Goal: Task Accomplishment & Management: Manage account settings

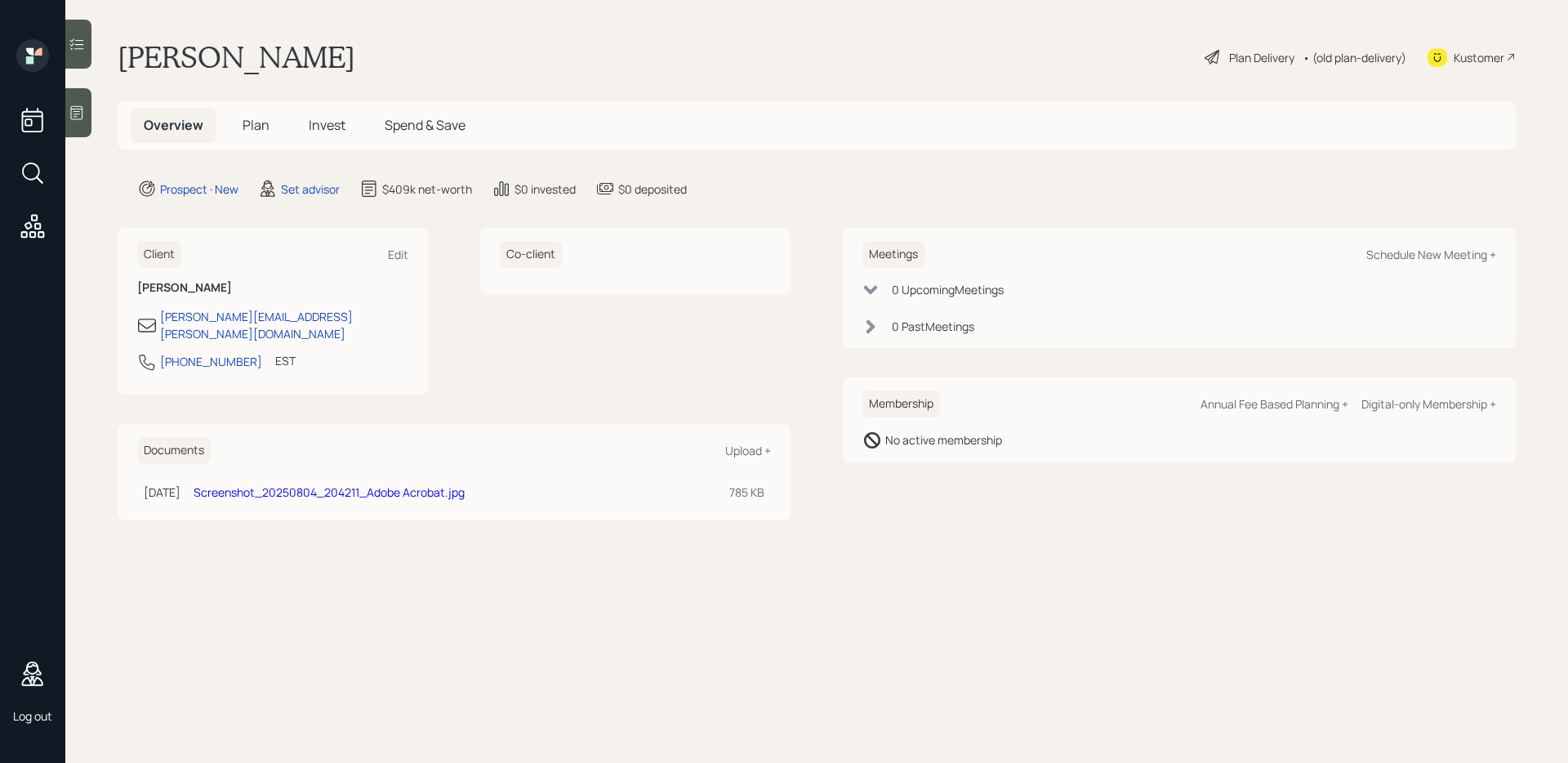
click at [1280, 55] on div "Plan Delivery" at bounding box center [1262, 57] width 66 height 17
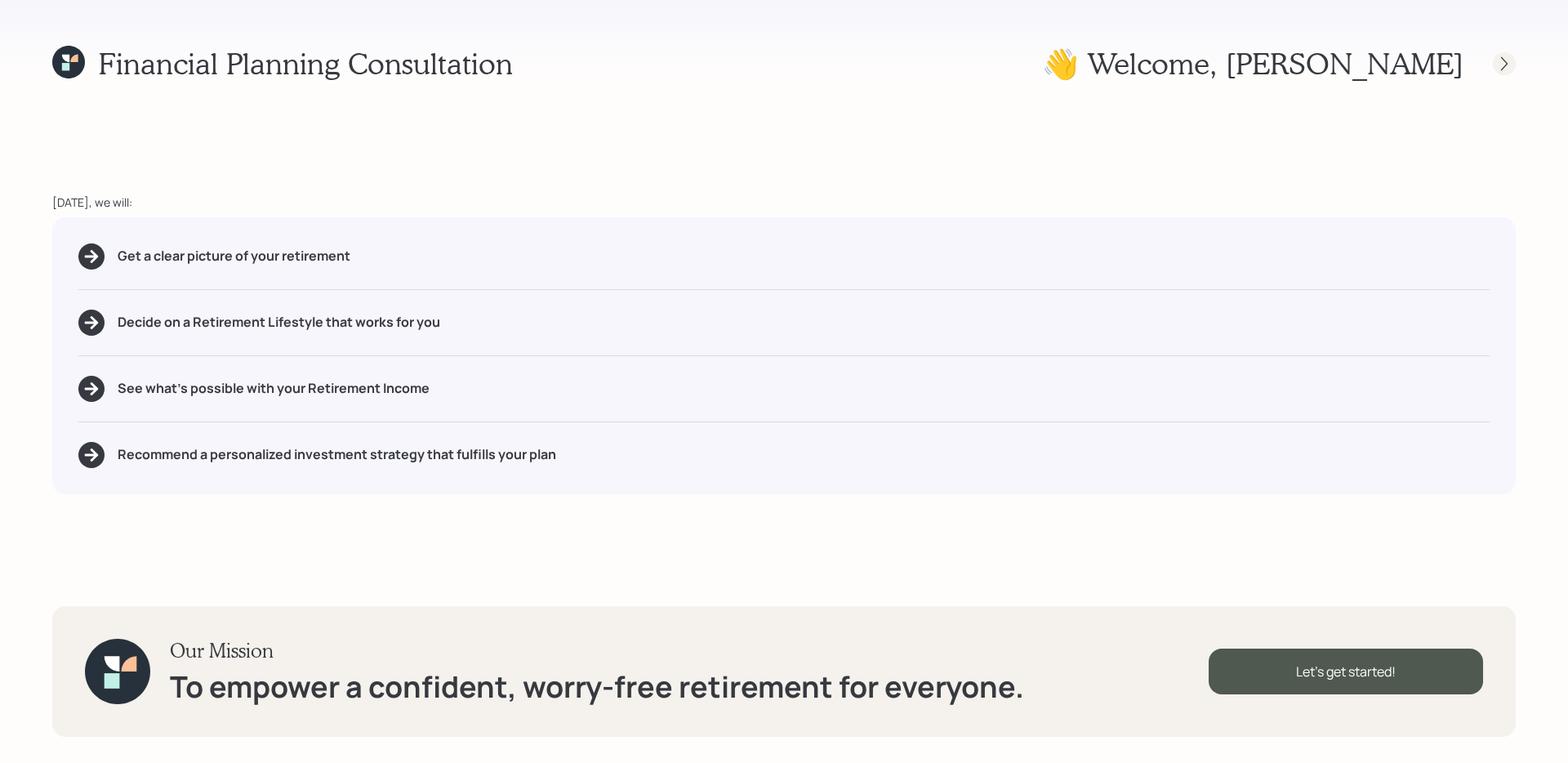
click at [1498, 65] on icon at bounding box center [1504, 64] width 16 height 16
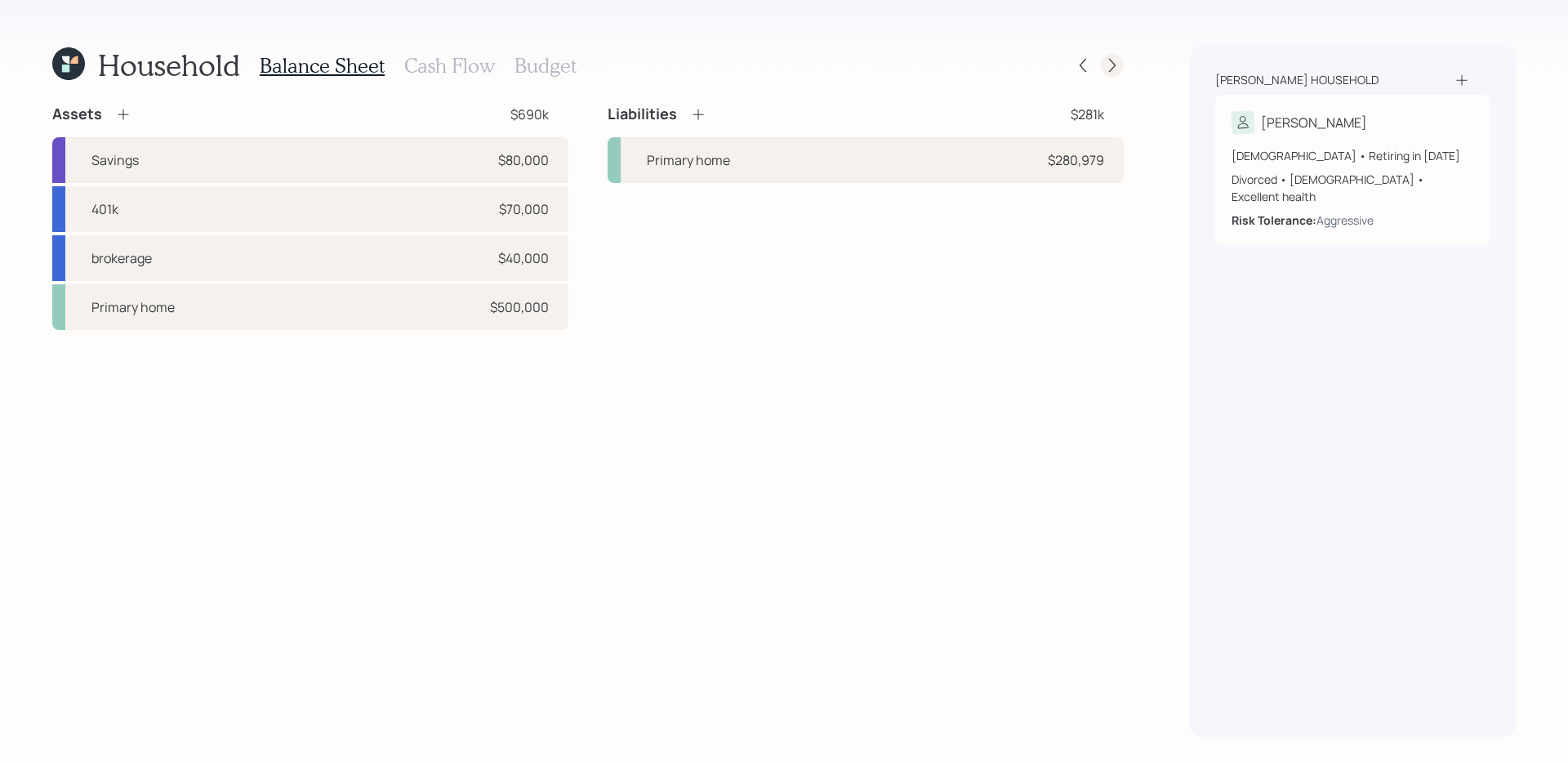
click at [1115, 62] on icon at bounding box center [1112, 65] width 16 height 16
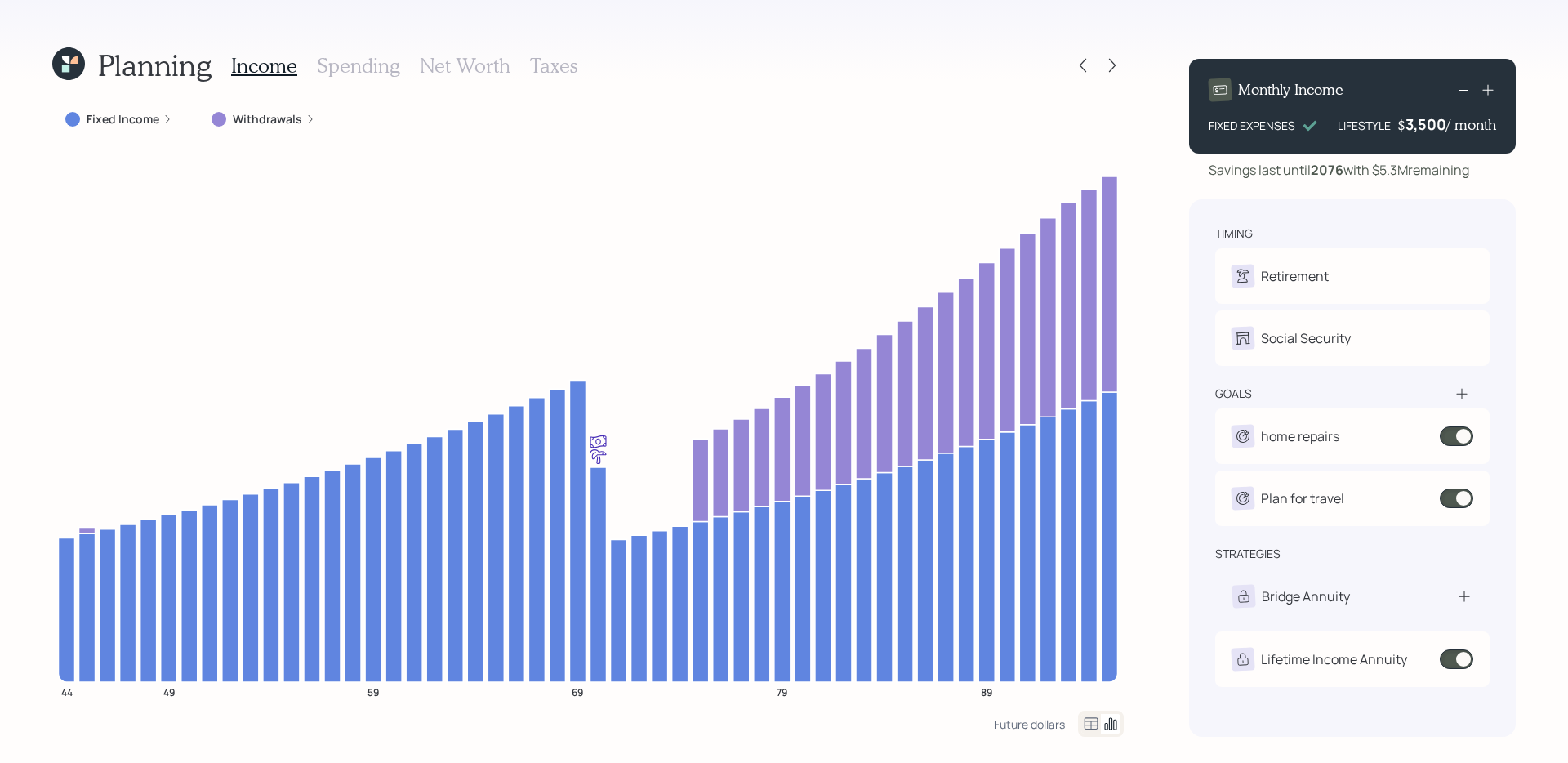
click at [1115, 62] on icon at bounding box center [1112, 65] width 16 height 16
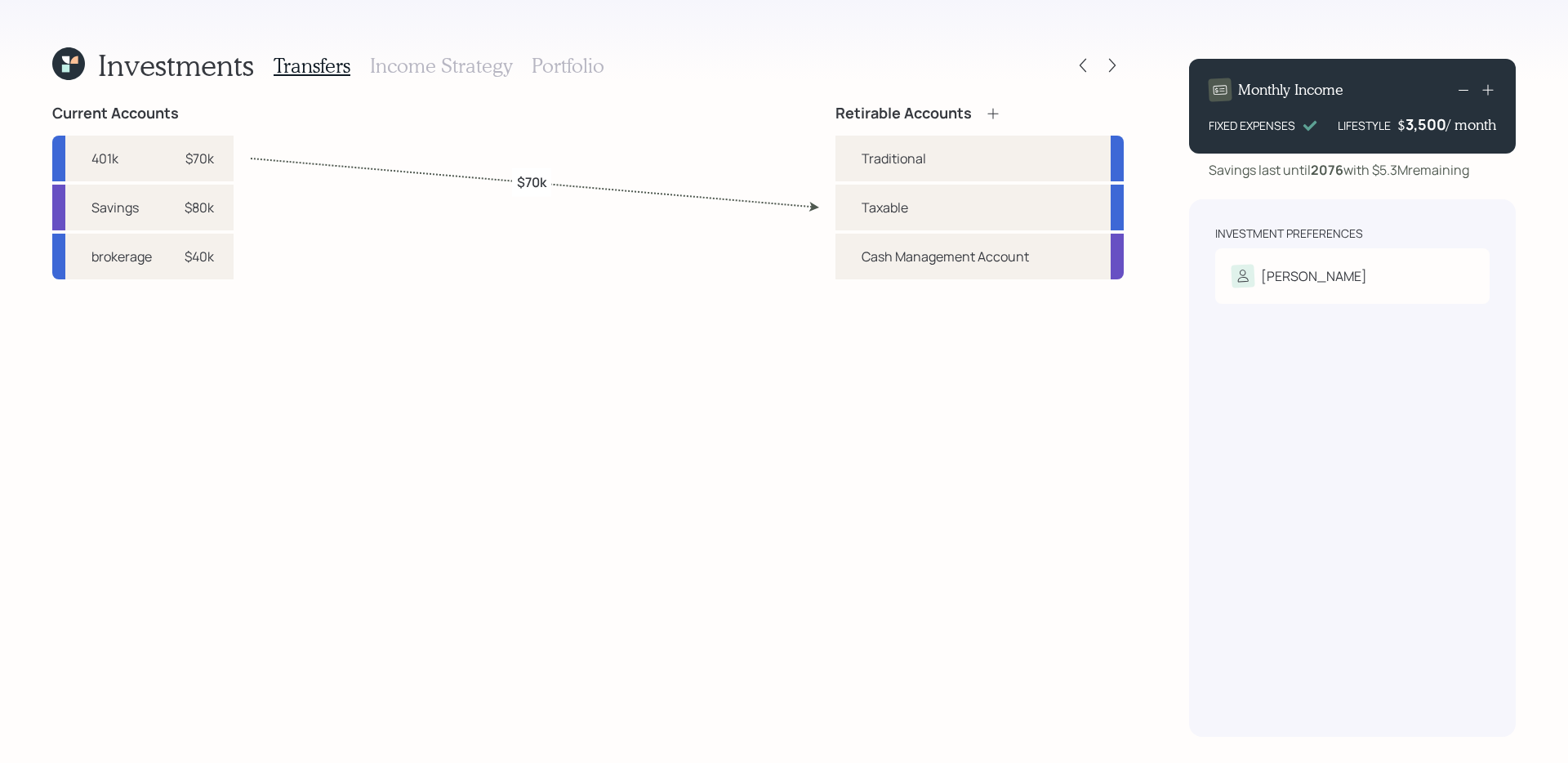
click at [454, 69] on h3 "Income Strategy" at bounding box center [441, 66] width 143 height 24
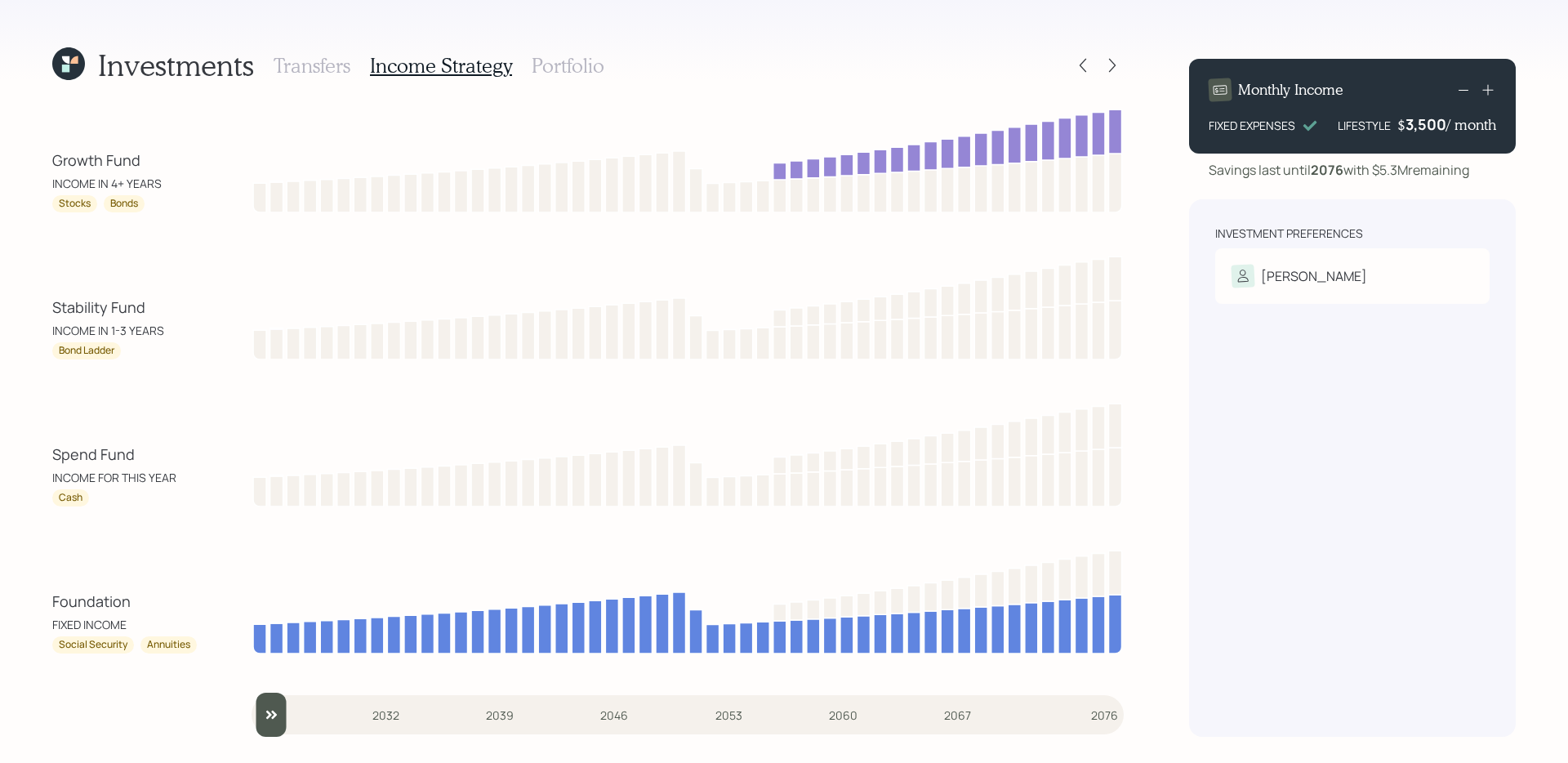
click at [313, 63] on h3 "Transfers" at bounding box center [311, 66] width 77 height 24
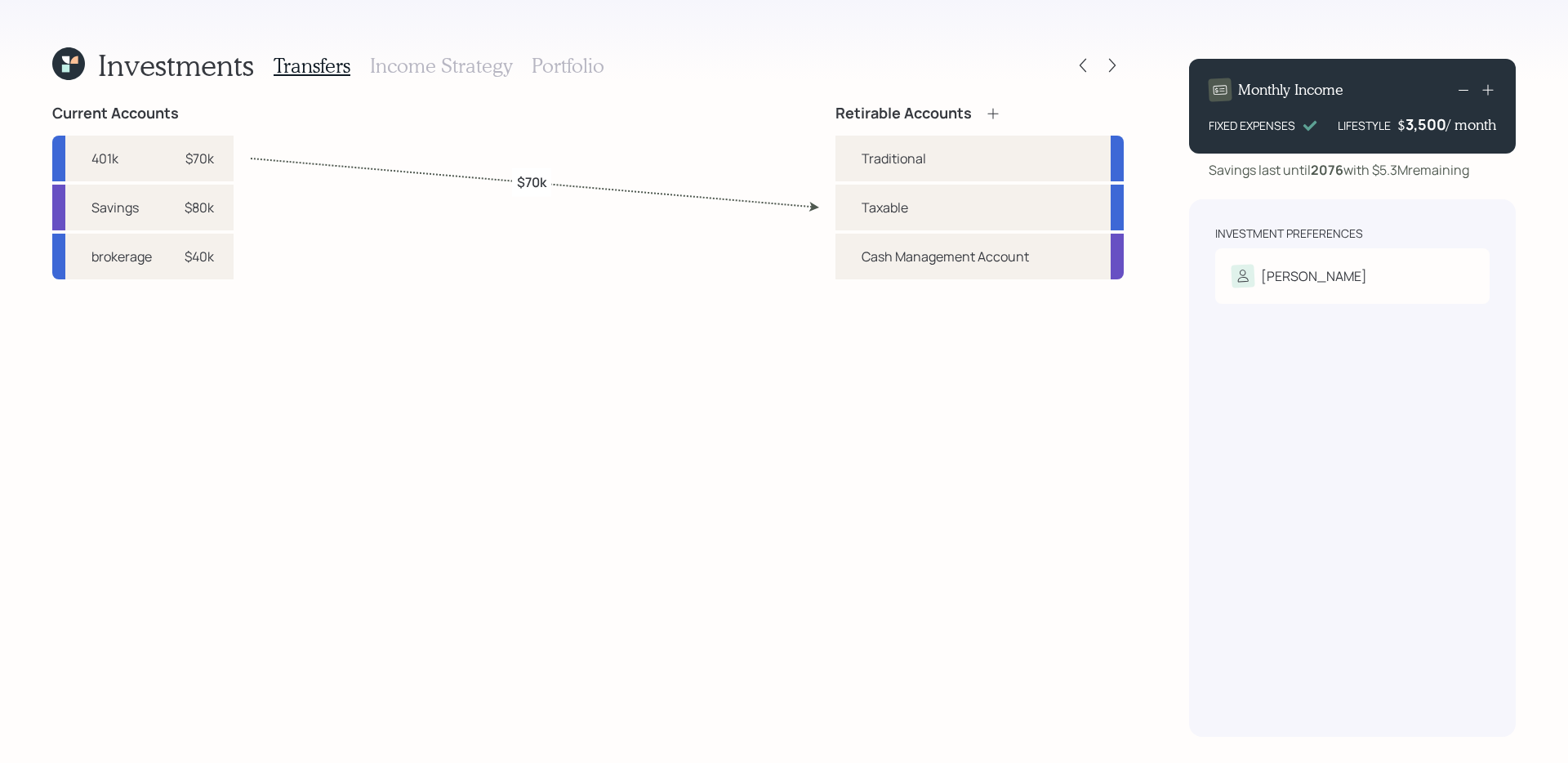
click at [396, 66] on h3 "Income Strategy" at bounding box center [441, 66] width 143 height 24
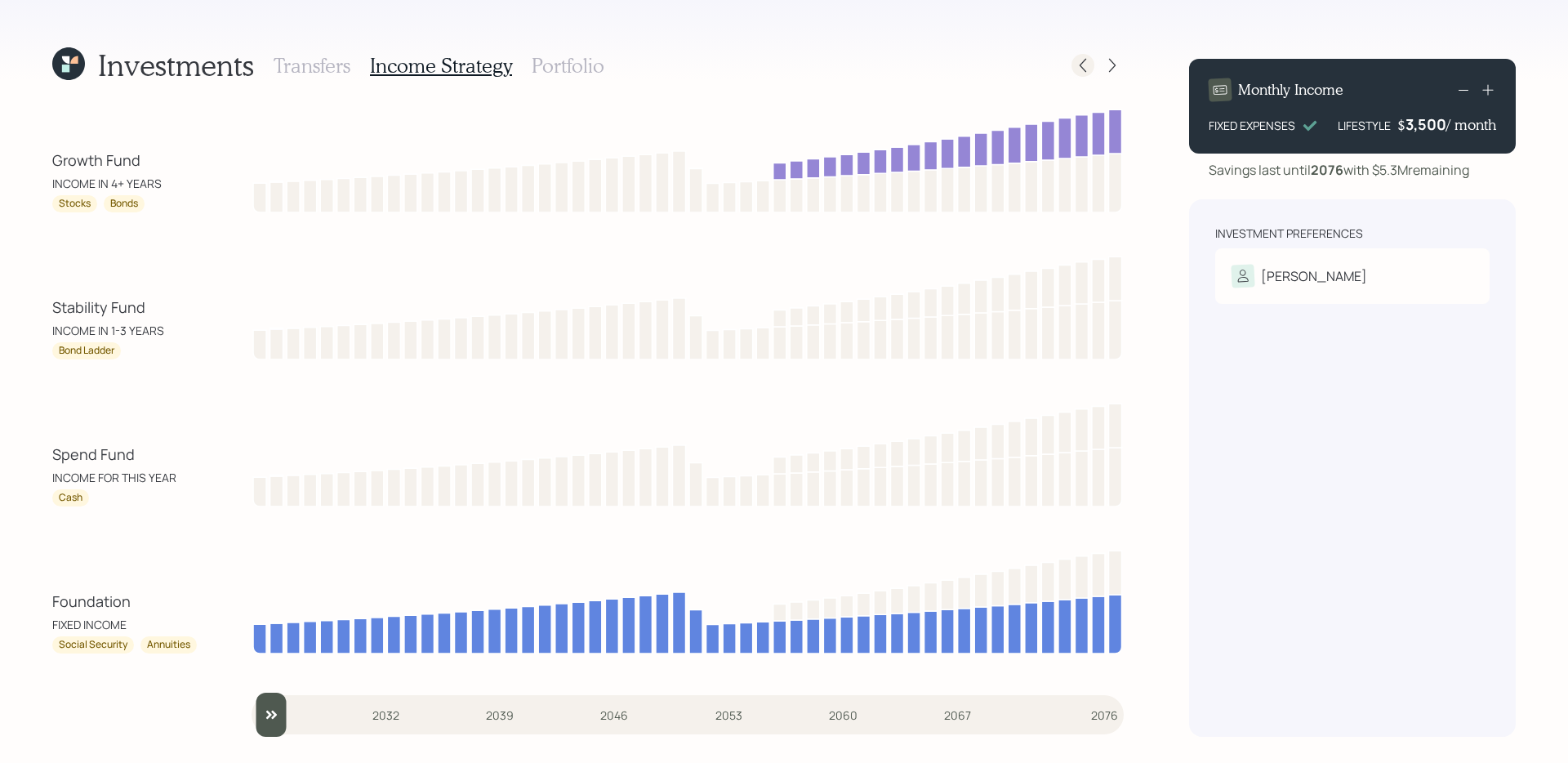
click at [1080, 68] on icon at bounding box center [1083, 65] width 16 height 16
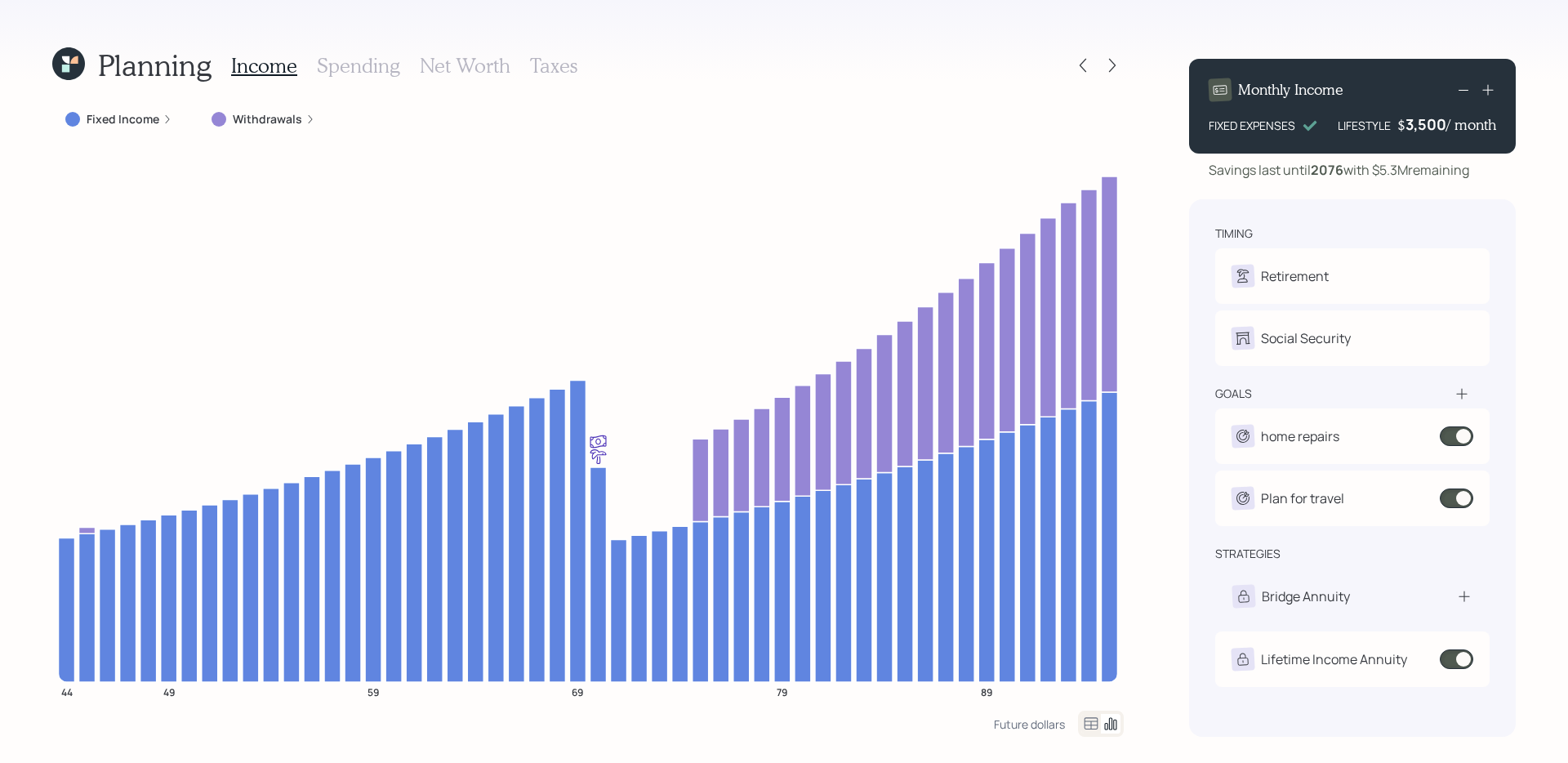
click at [1105, 729] on icon at bounding box center [1110, 724] width 20 height 20
click at [1110, 728] on icon at bounding box center [1110, 724] width 20 height 20
click at [1092, 728] on icon at bounding box center [1092, 723] width 14 height 12
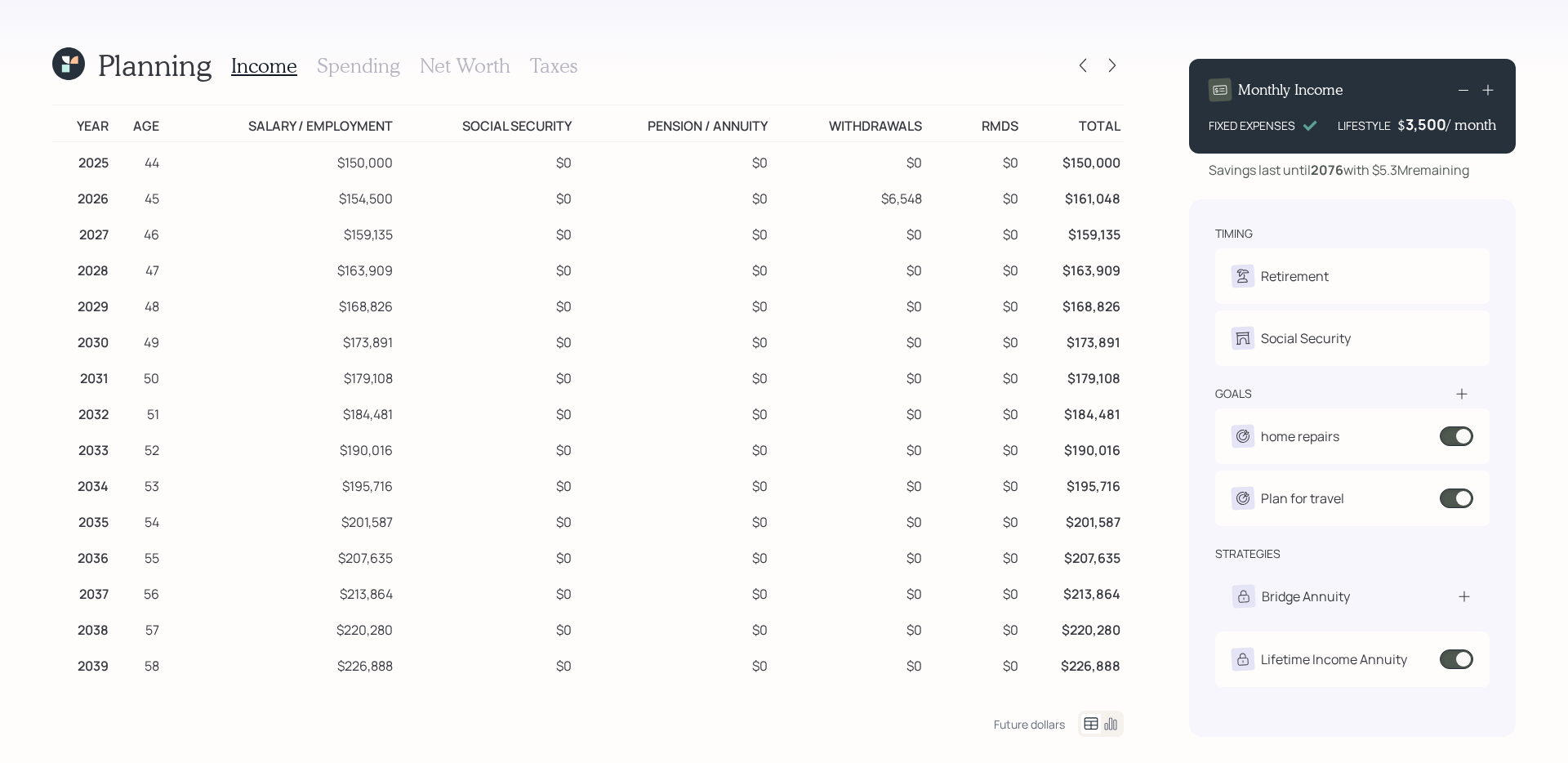
click at [1110, 722] on icon at bounding box center [1110, 724] width 20 height 20
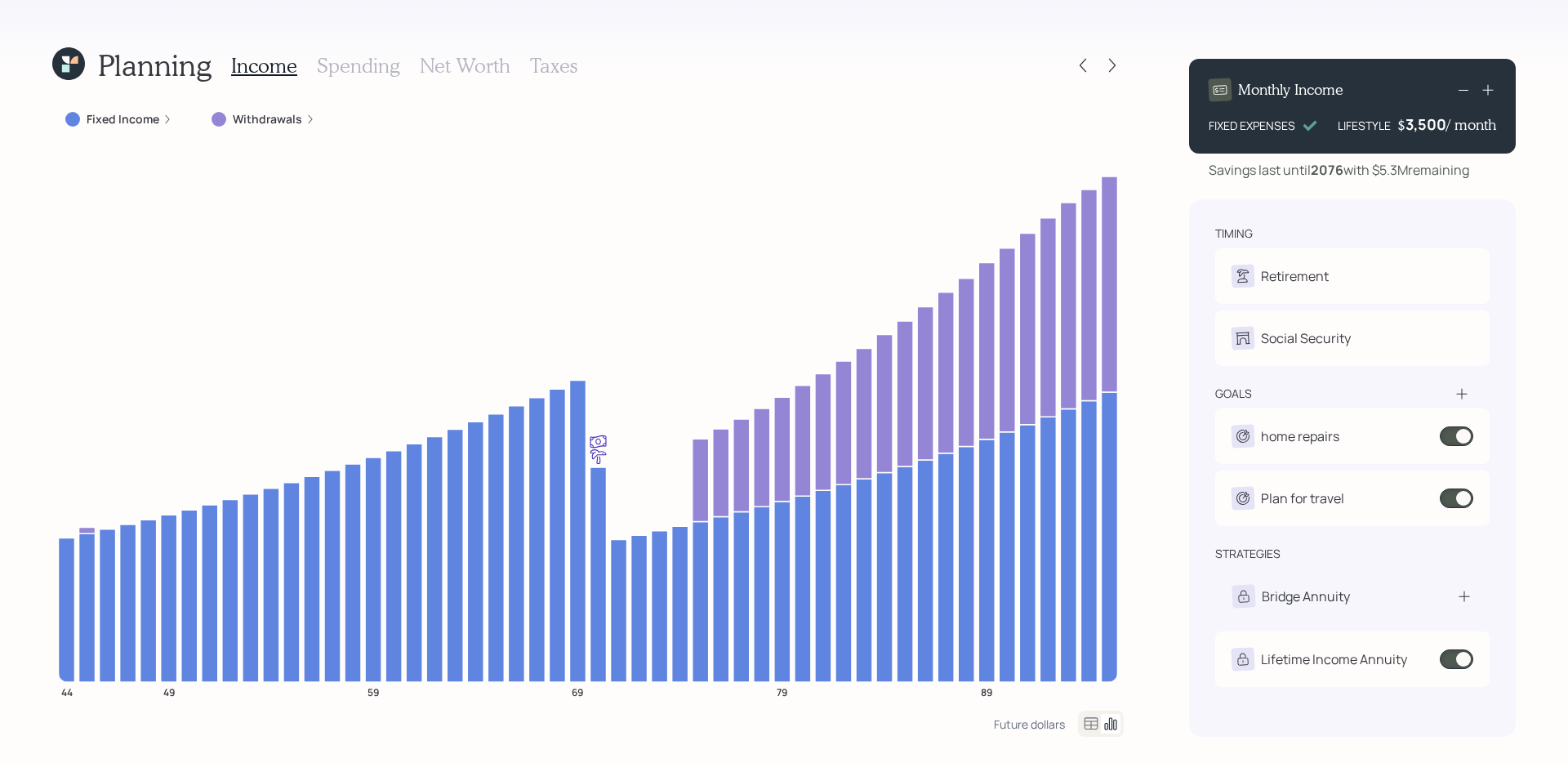
click at [378, 69] on h3 "Spending" at bounding box center [359, 66] width 84 height 24
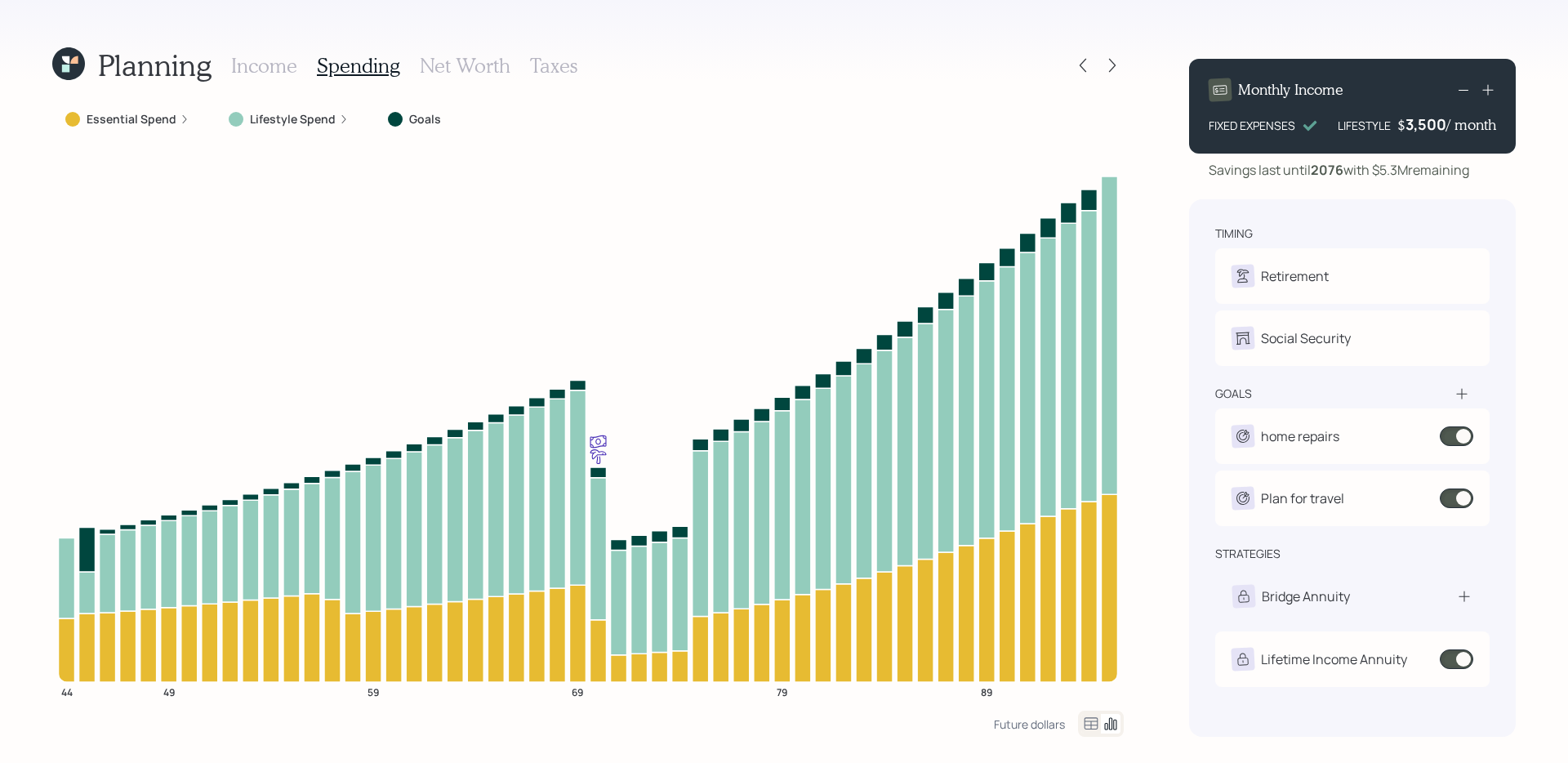
click at [1092, 725] on icon at bounding box center [1092, 723] width 14 height 12
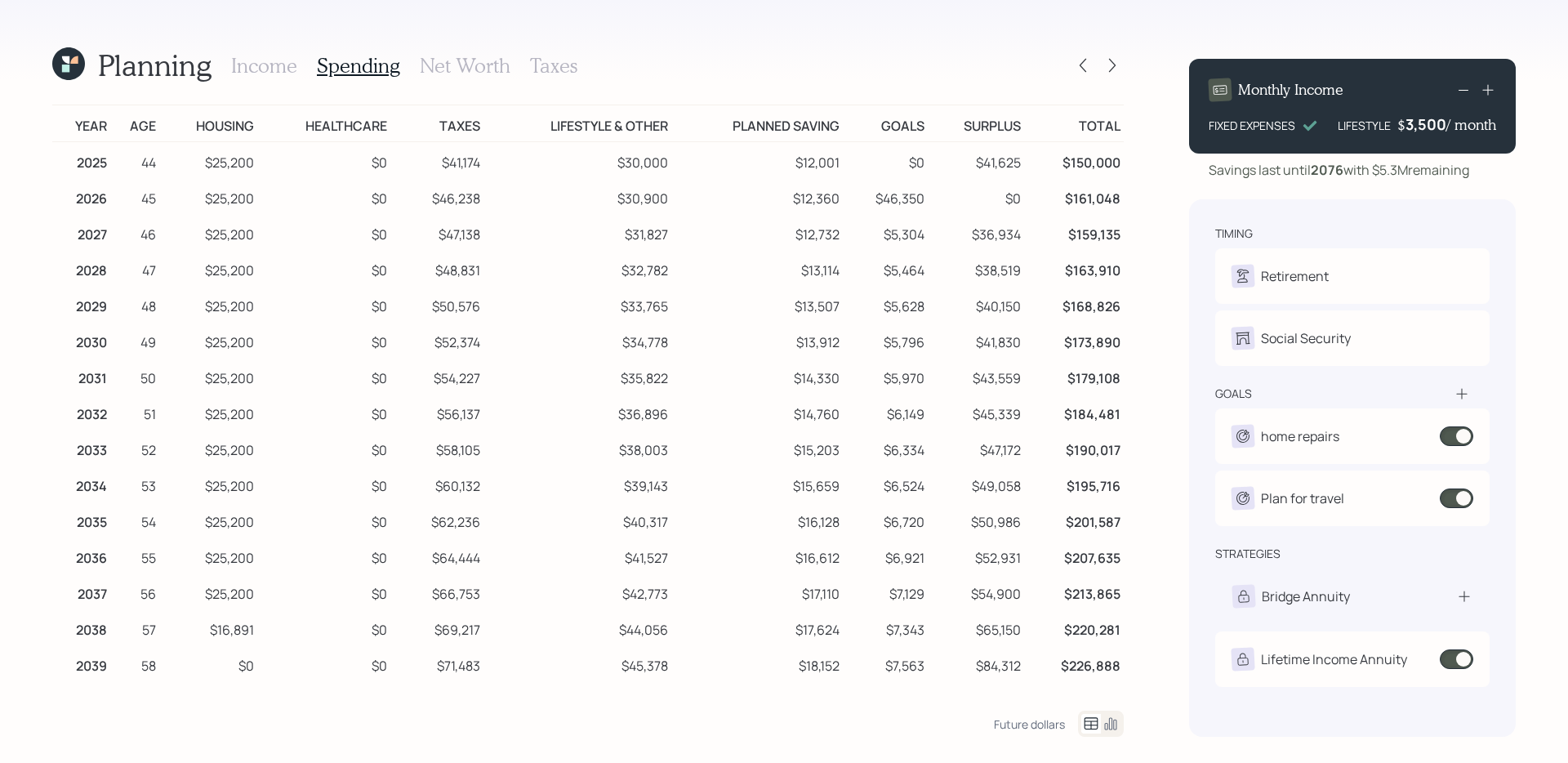
click at [1109, 724] on icon at bounding box center [1111, 724] width 12 height 12
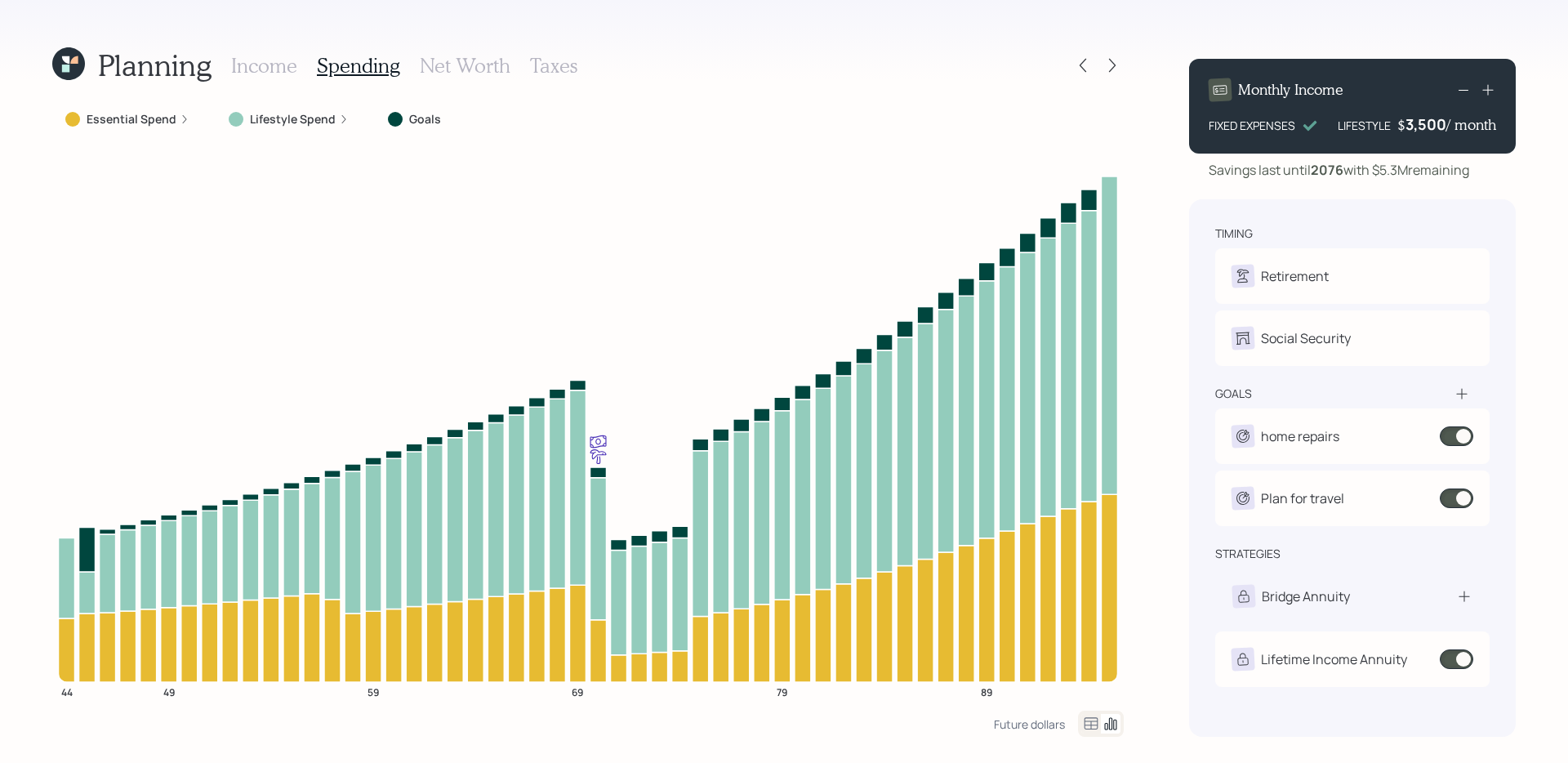
click at [1089, 722] on icon at bounding box center [1092, 724] width 20 height 20
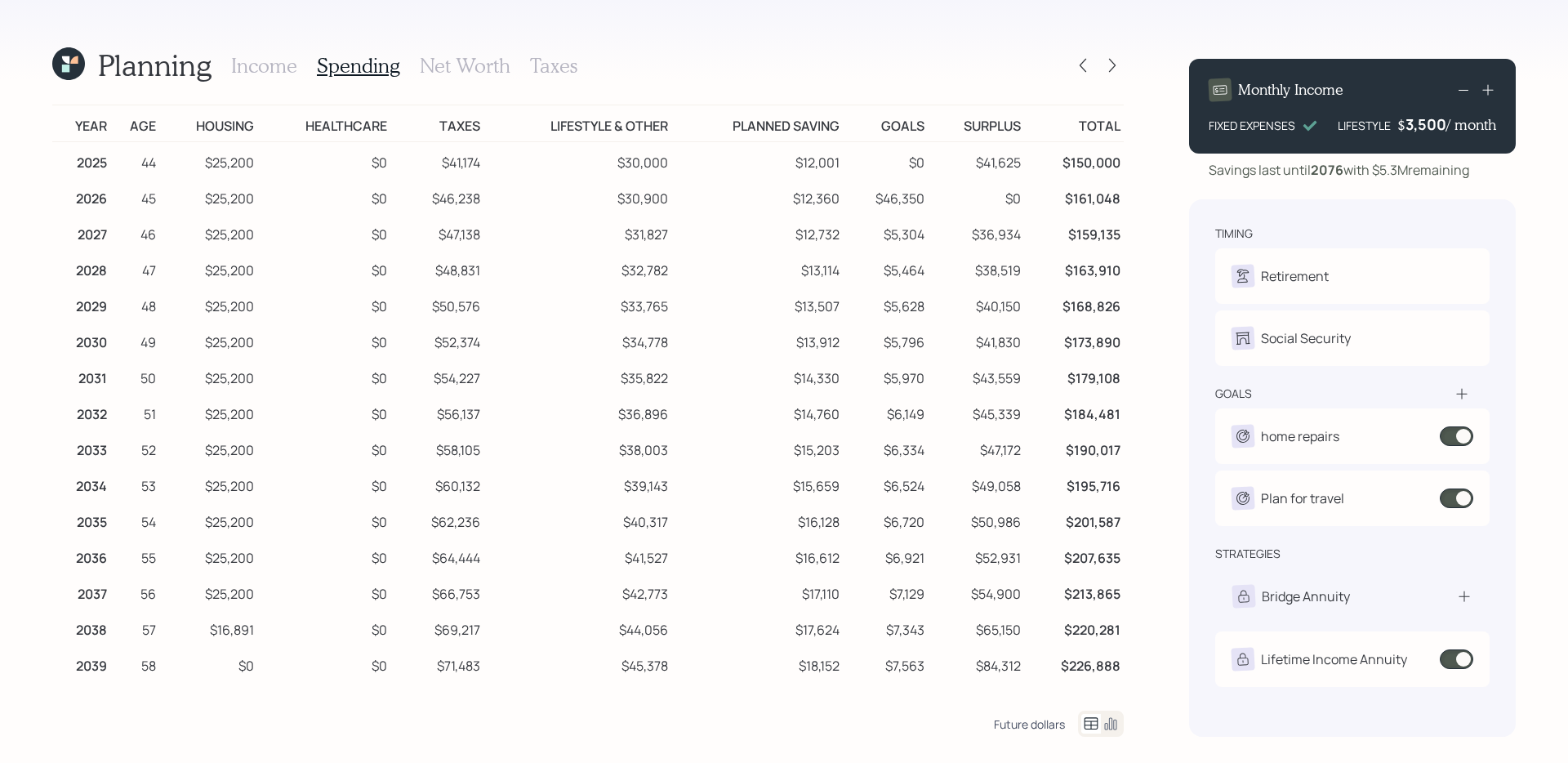
click at [1027, 717] on div "Future dollars" at bounding box center [1029, 725] width 71 height 16
click at [1115, 722] on icon at bounding box center [1111, 724] width 12 height 12
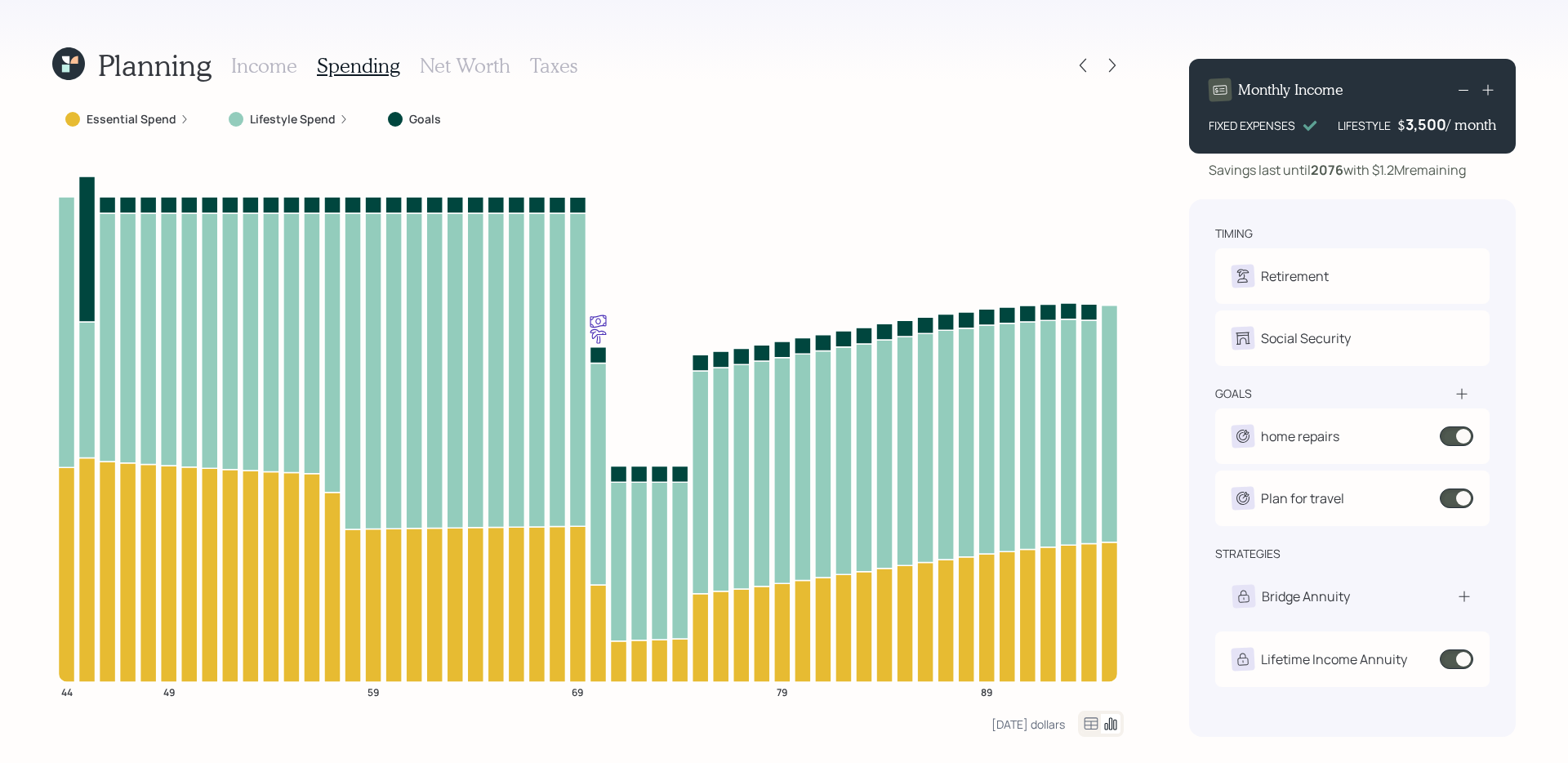
click at [254, 66] on h3 "Income" at bounding box center [264, 66] width 66 height 24
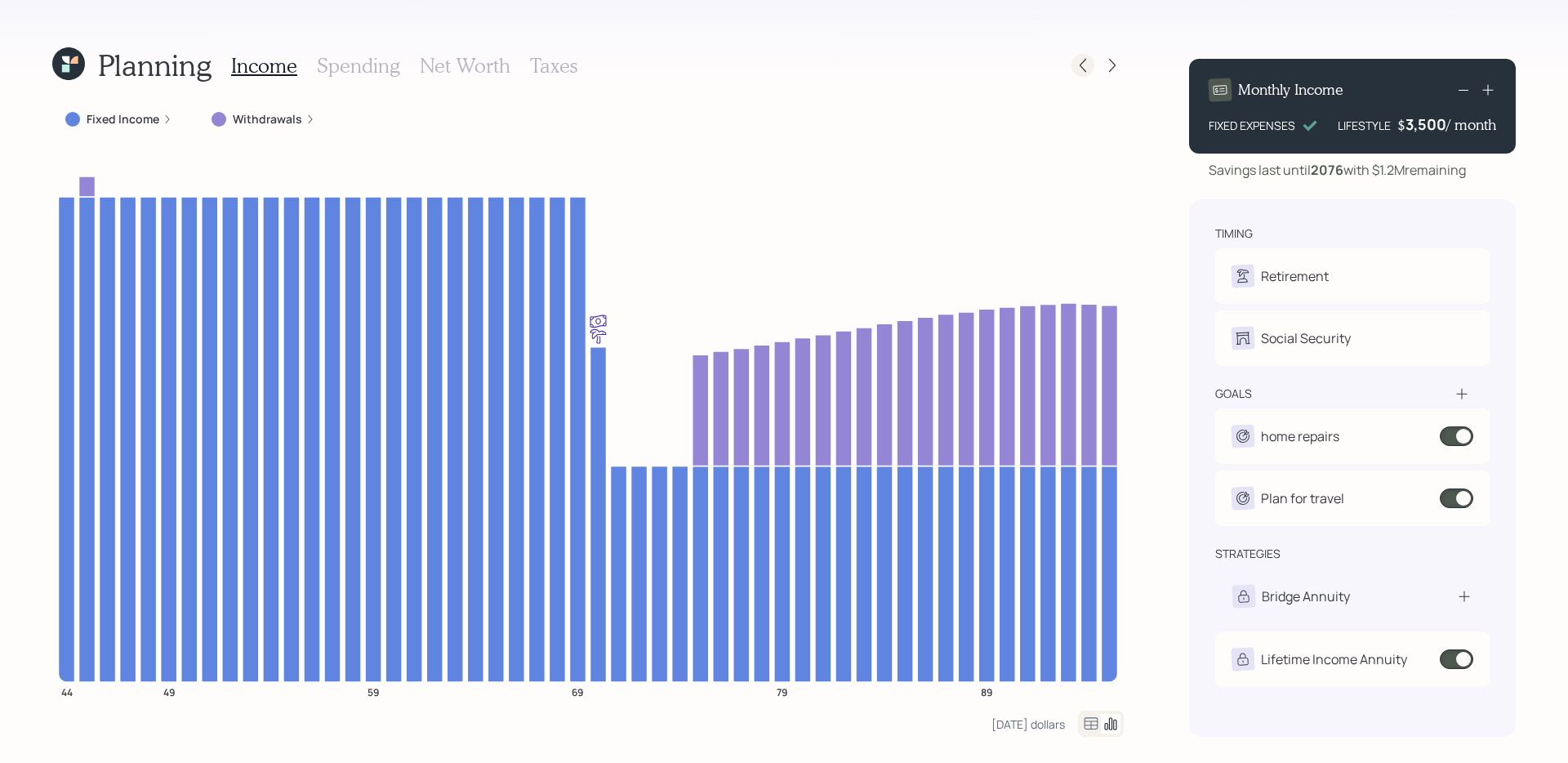
click at [1078, 70] on icon at bounding box center [1083, 65] width 16 height 16
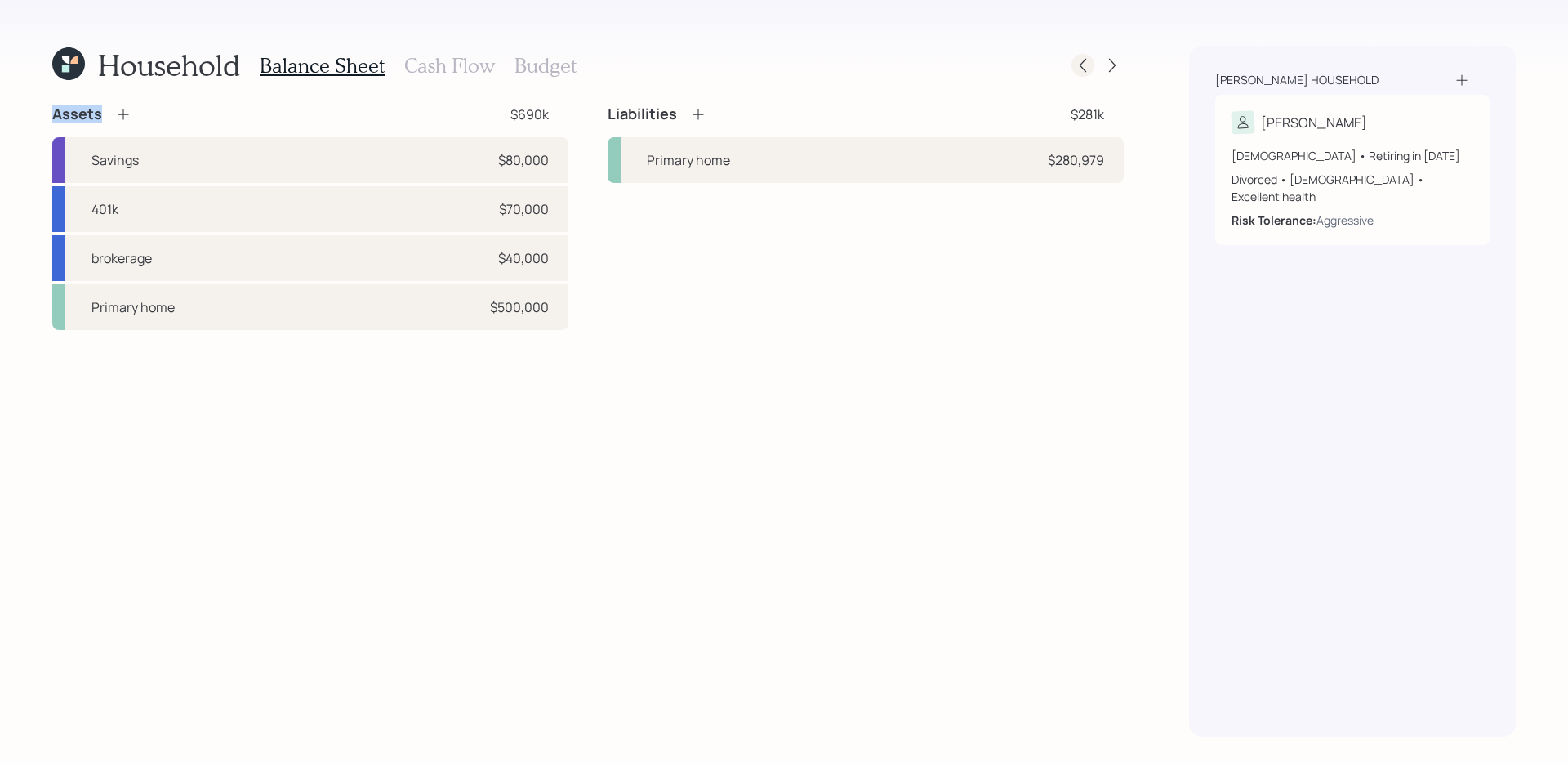
click at [1078, 70] on icon at bounding box center [1083, 65] width 16 height 16
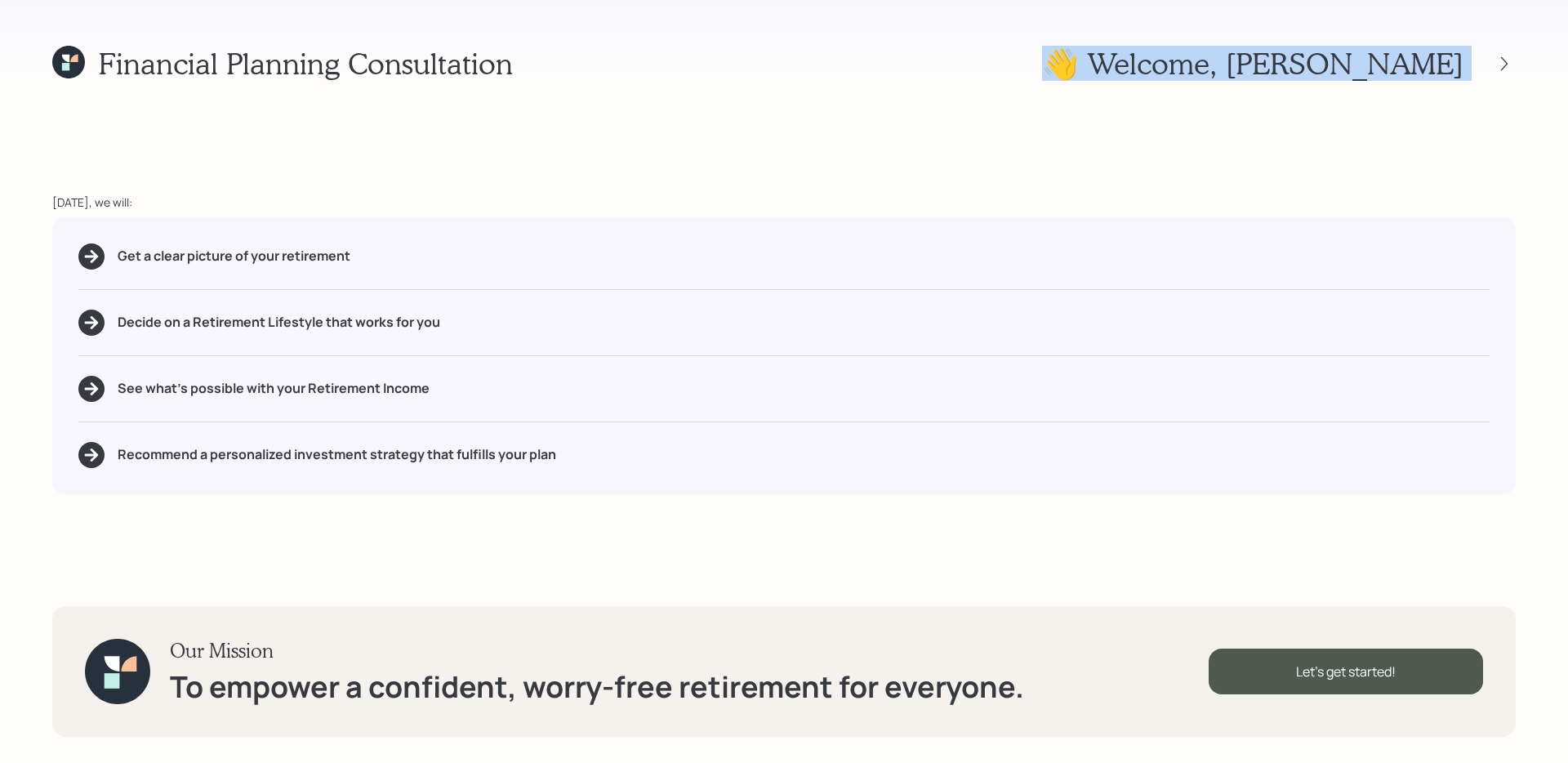
click at [1078, 70] on div "Financial Planning Consultation 👋 Welcome , [PERSON_NAME]" at bounding box center [784, 63] width 1463 height 35
click at [1250, 52] on h1 "👋 Welcome , [PERSON_NAME]" at bounding box center [1252, 63] width 422 height 35
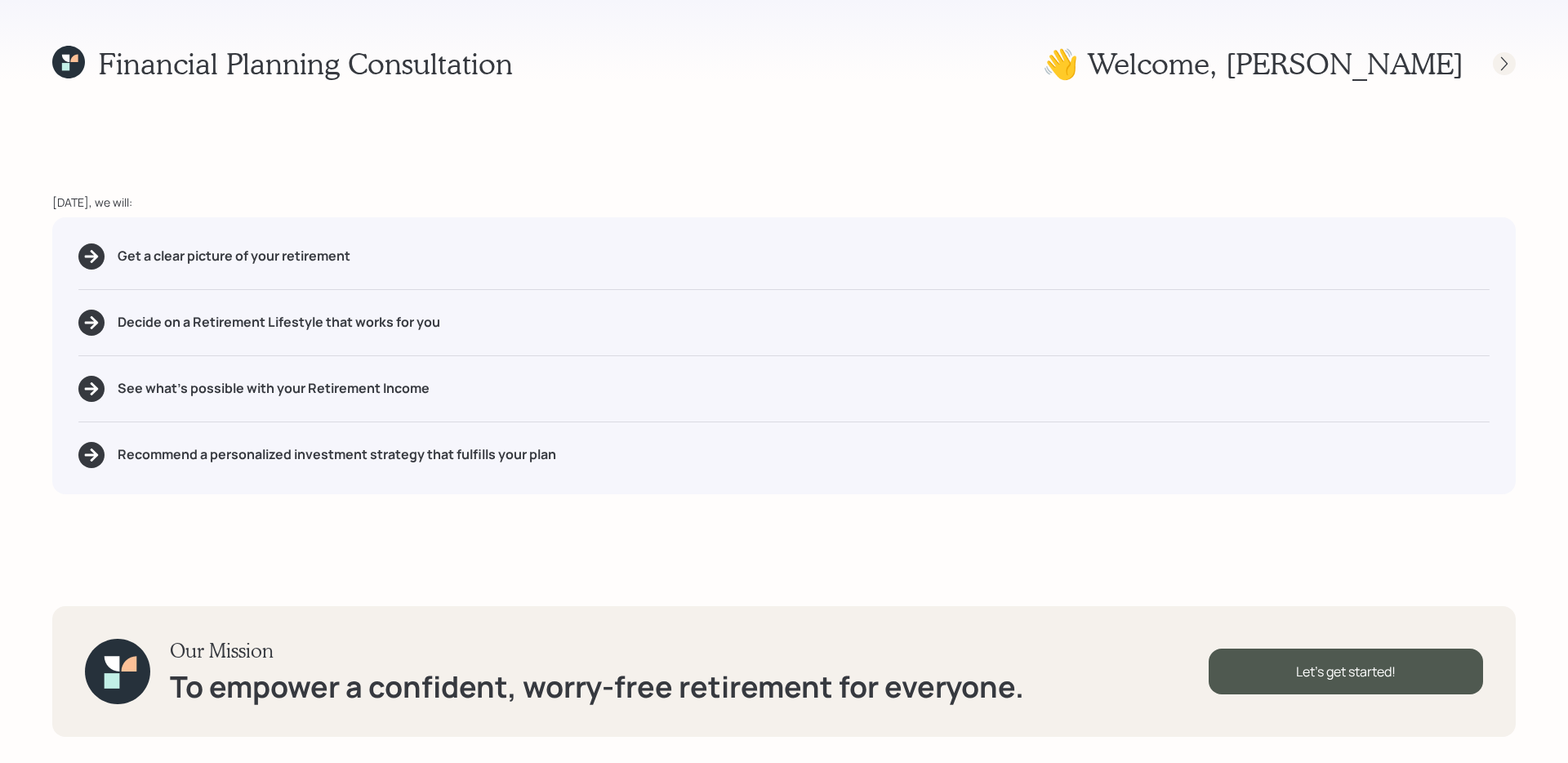
click at [1495, 60] on div at bounding box center [1504, 63] width 23 height 23
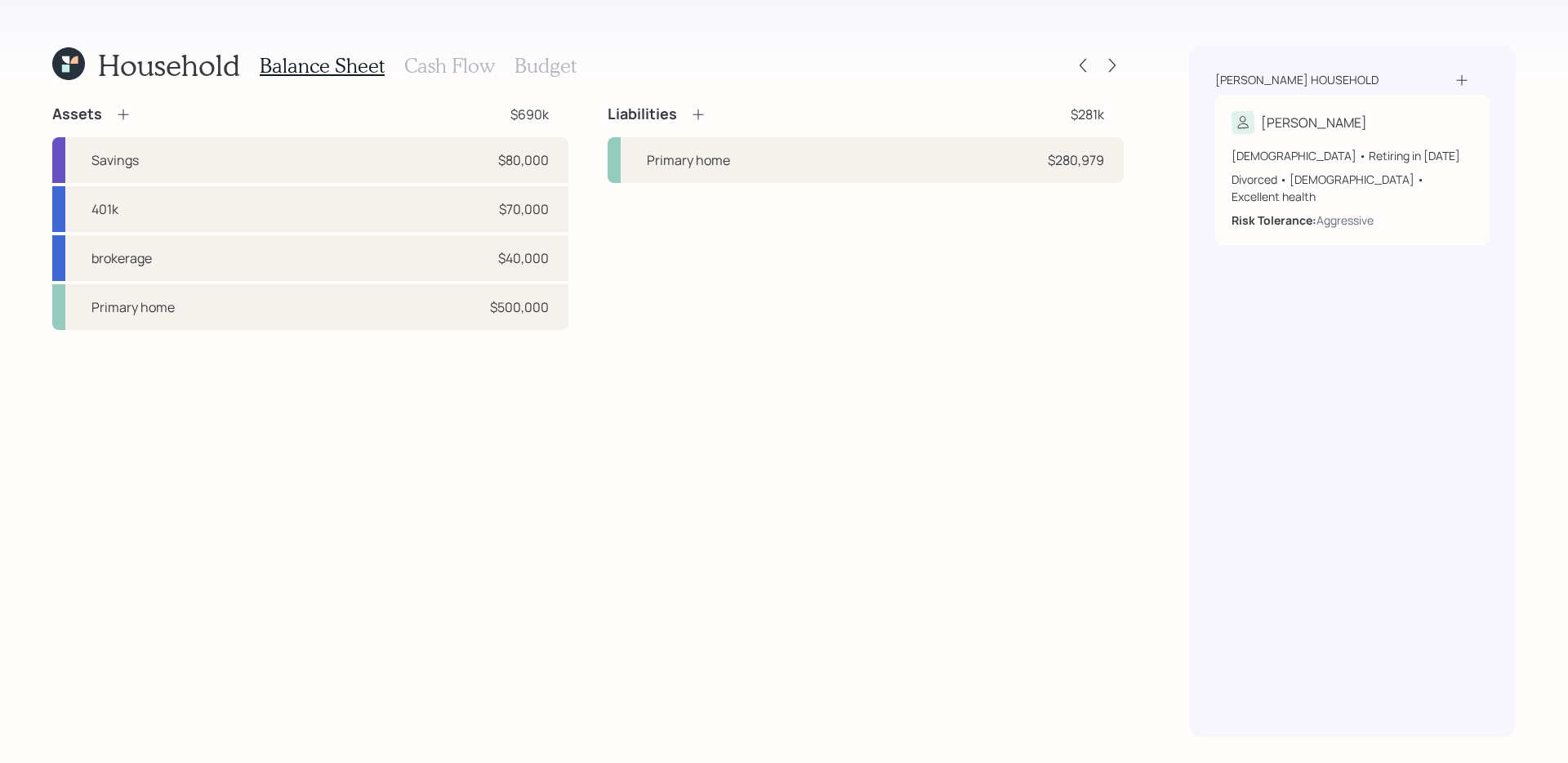
click at [135, 82] on h1 "Household" at bounding box center [168, 65] width 143 height 35
click at [328, 68] on h3 "Balance Sheet" at bounding box center [322, 66] width 125 height 24
click at [428, 66] on h3 "Cash Flow" at bounding box center [450, 66] width 91 height 24
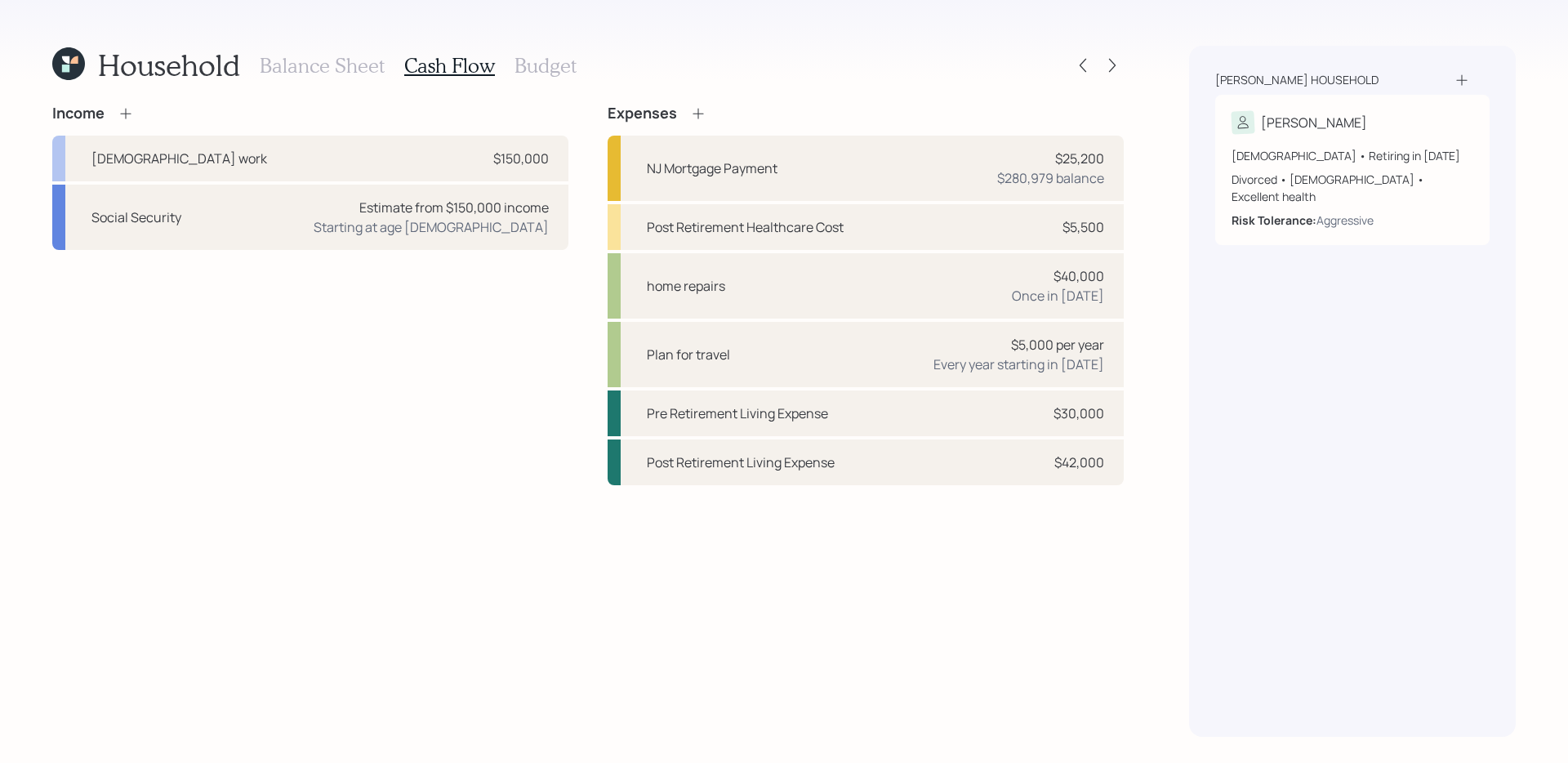
click at [572, 65] on h3 "Budget" at bounding box center [545, 66] width 62 height 24
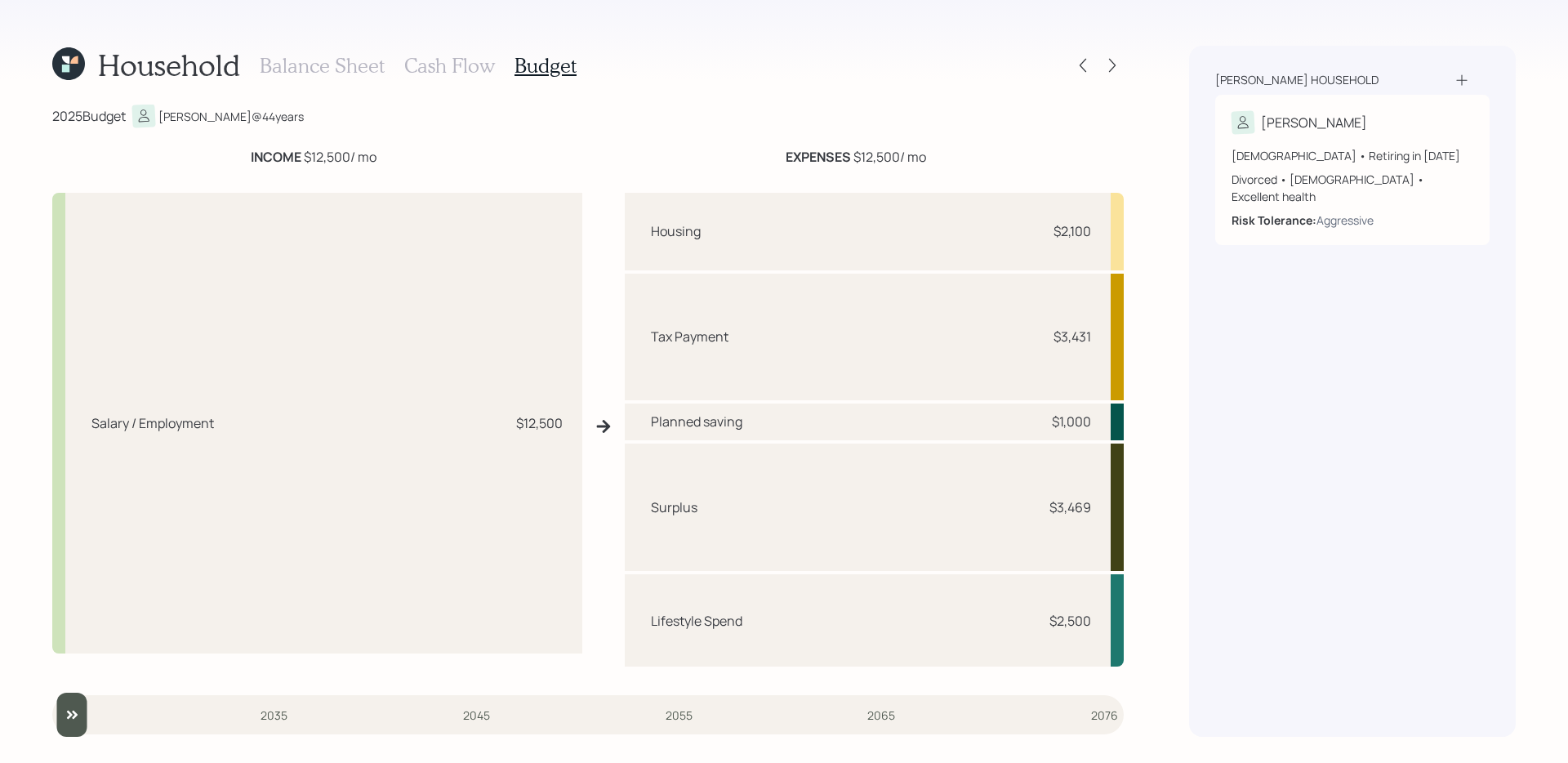
click at [73, 64] on icon at bounding box center [68, 64] width 33 height 33
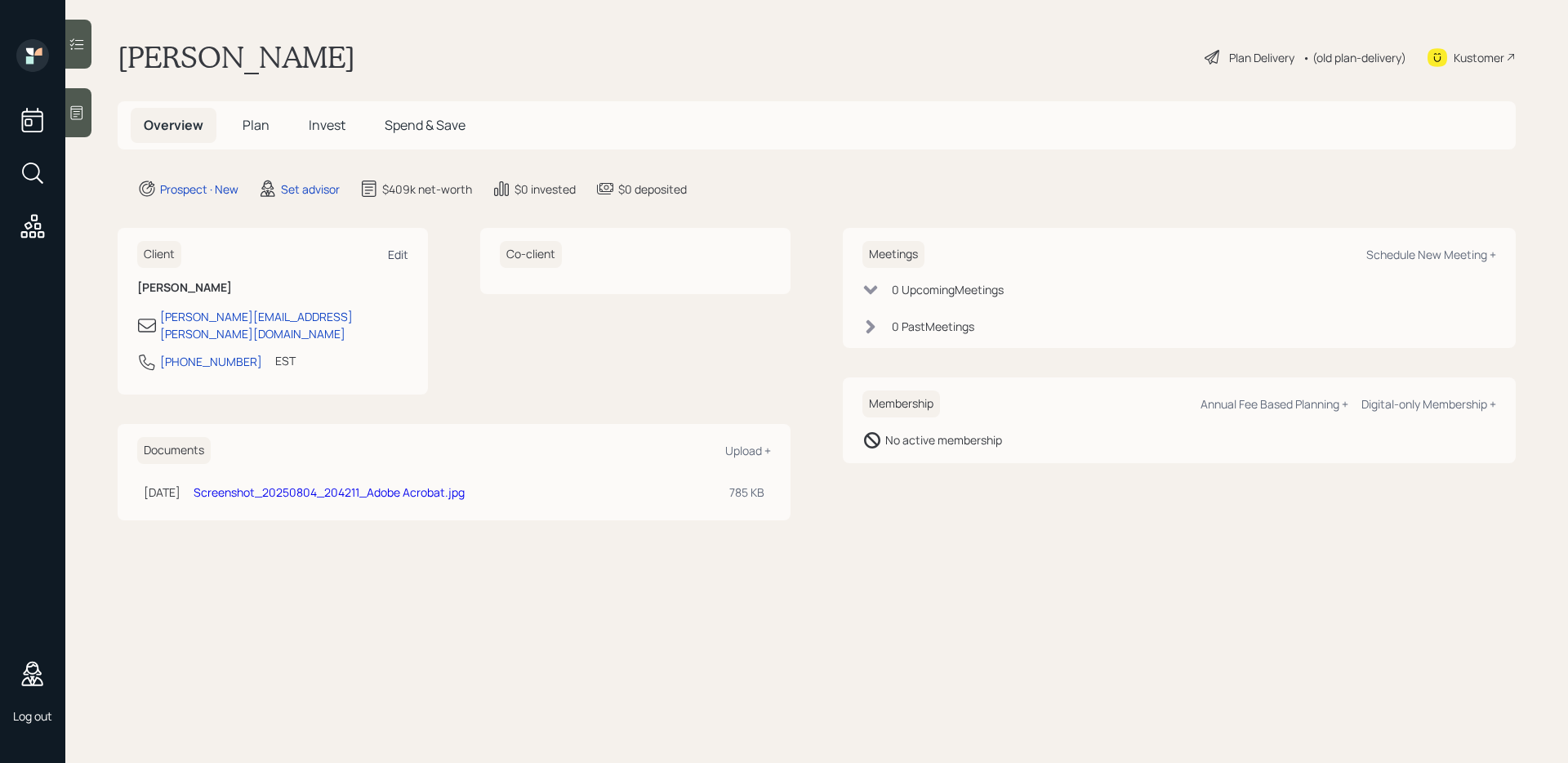
click at [400, 254] on div "Edit" at bounding box center [398, 254] width 20 height 16
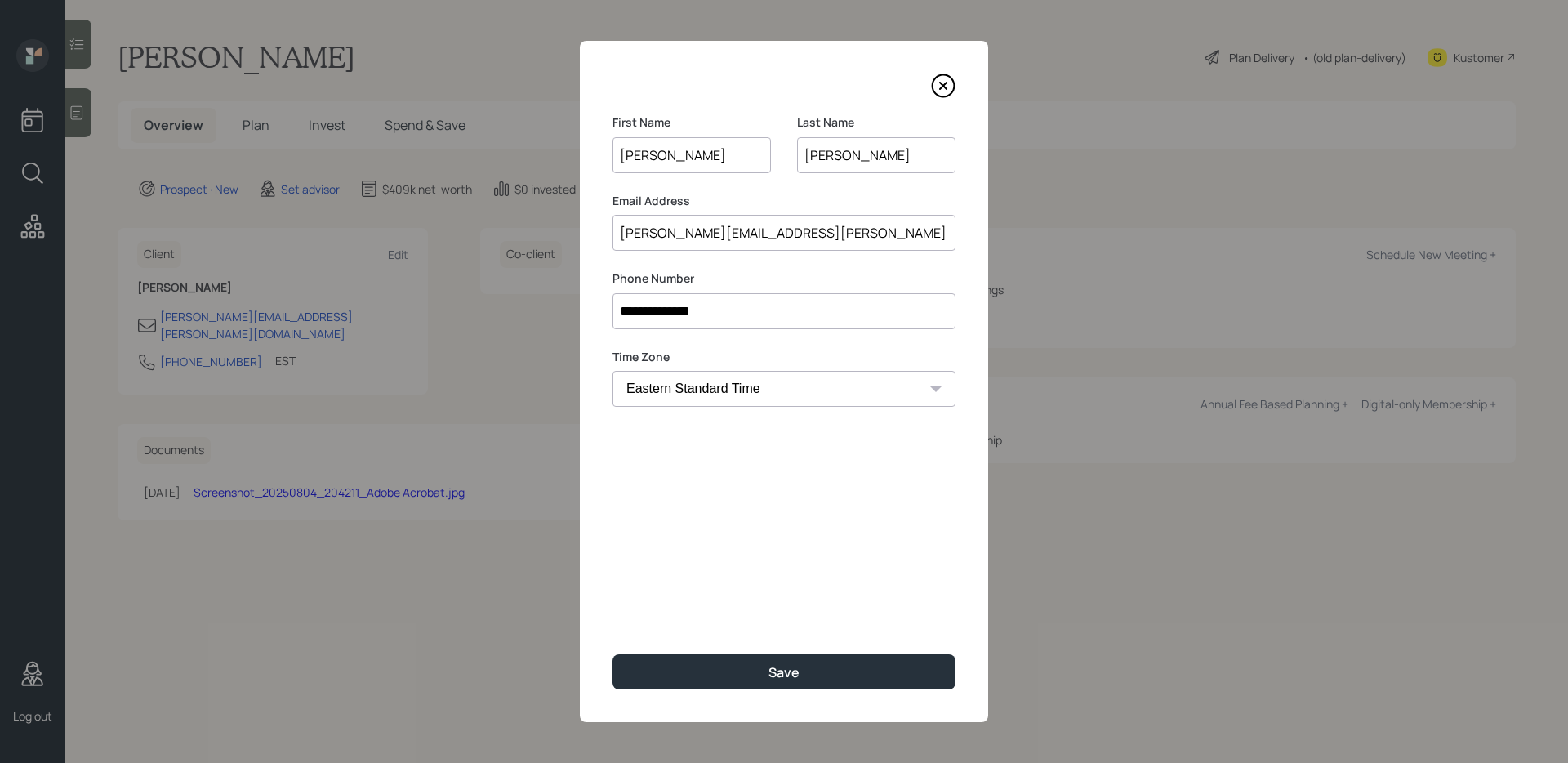
click at [962, 79] on div "**********" at bounding box center [784, 381] width 409 height 681
click at [928, 82] on div at bounding box center [784, 86] width 343 height 25
click at [933, 84] on icon at bounding box center [944, 86] width 22 height 22
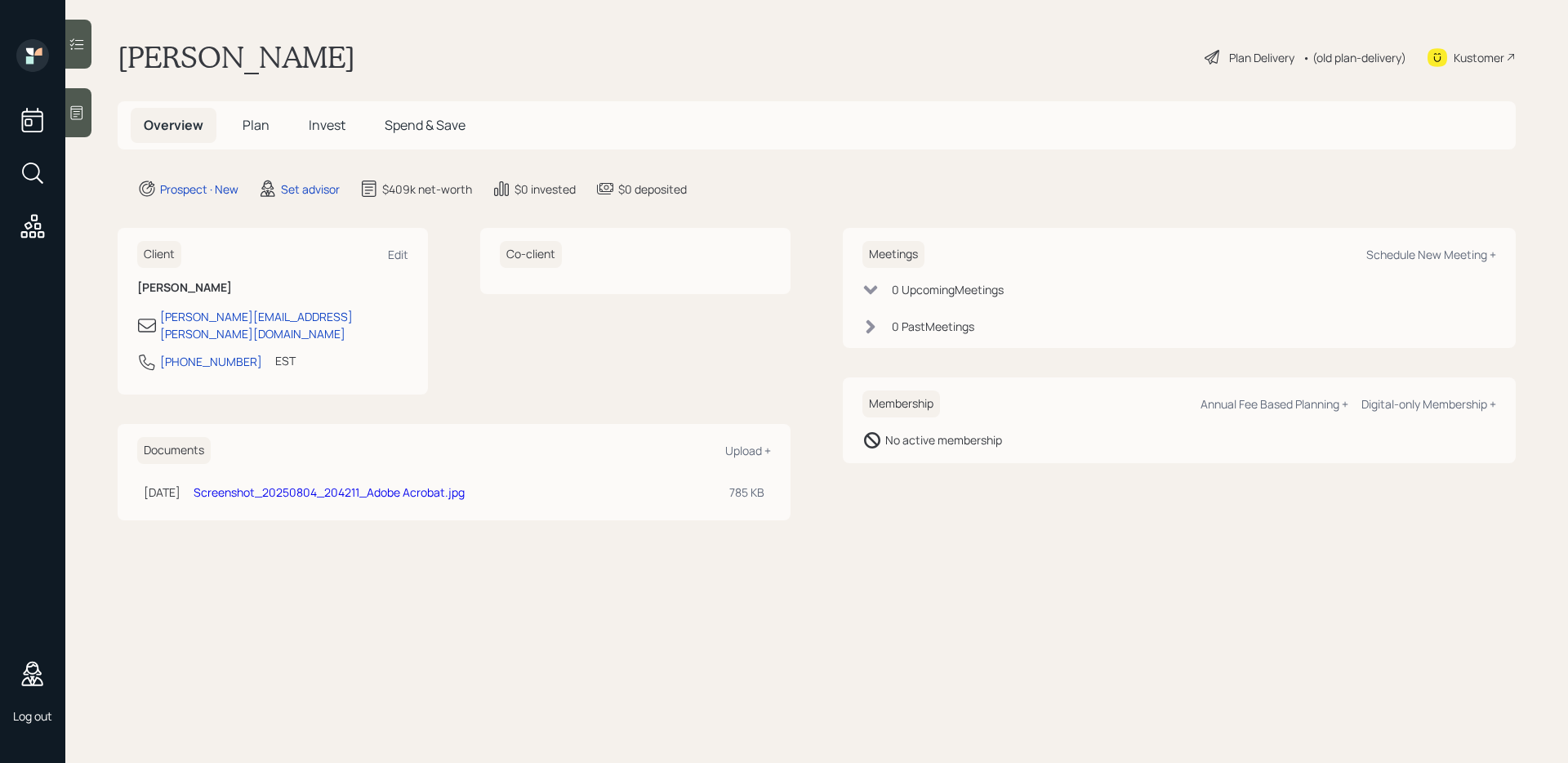
click at [240, 121] on h5 "Plan" at bounding box center [255, 125] width 53 height 35
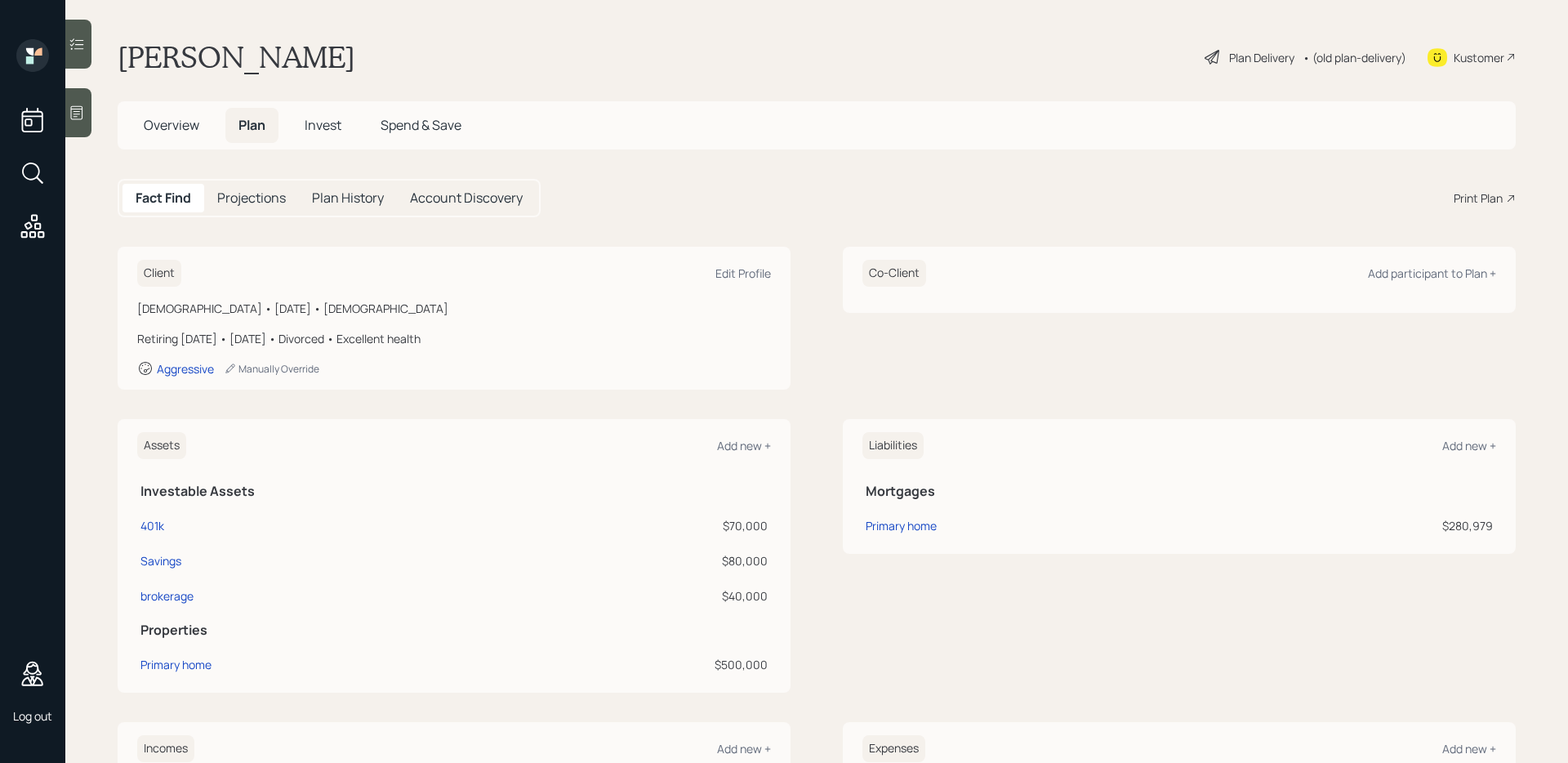
click at [251, 121] on span "Plan" at bounding box center [251, 125] width 27 height 18
click at [733, 270] on div "Edit Profile" at bounding box center [744, 273] width 56 height 16
select select "7"
select select "[DEMOGRAPHIC_DATA]"
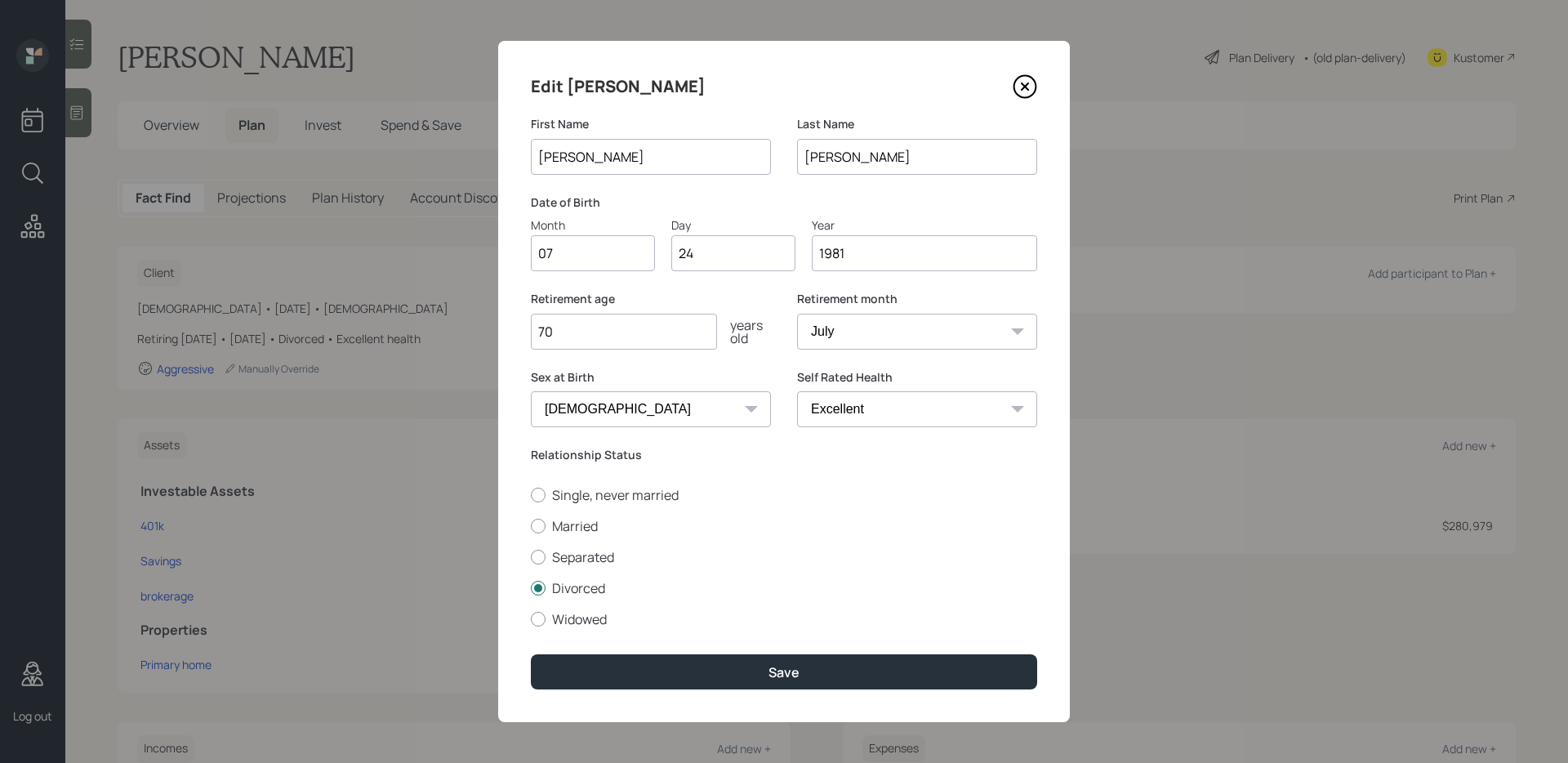
click at [868, 246] on input "1981" at bounding box center [924, 253] width 225 height 36
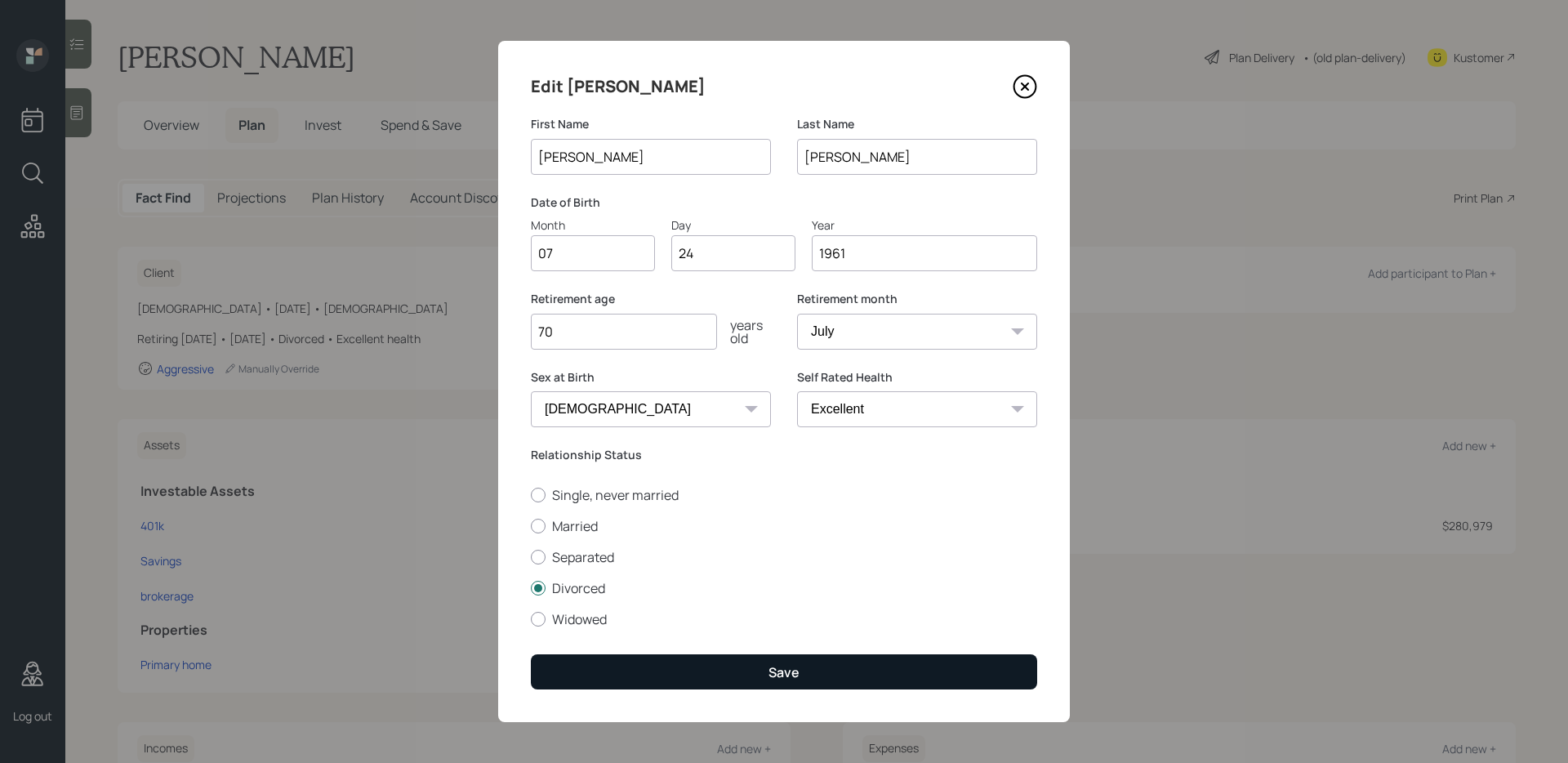
type input "1961"
click at [776, 676] on div "Save" at bounding box center [784, 672] width 31 height 18
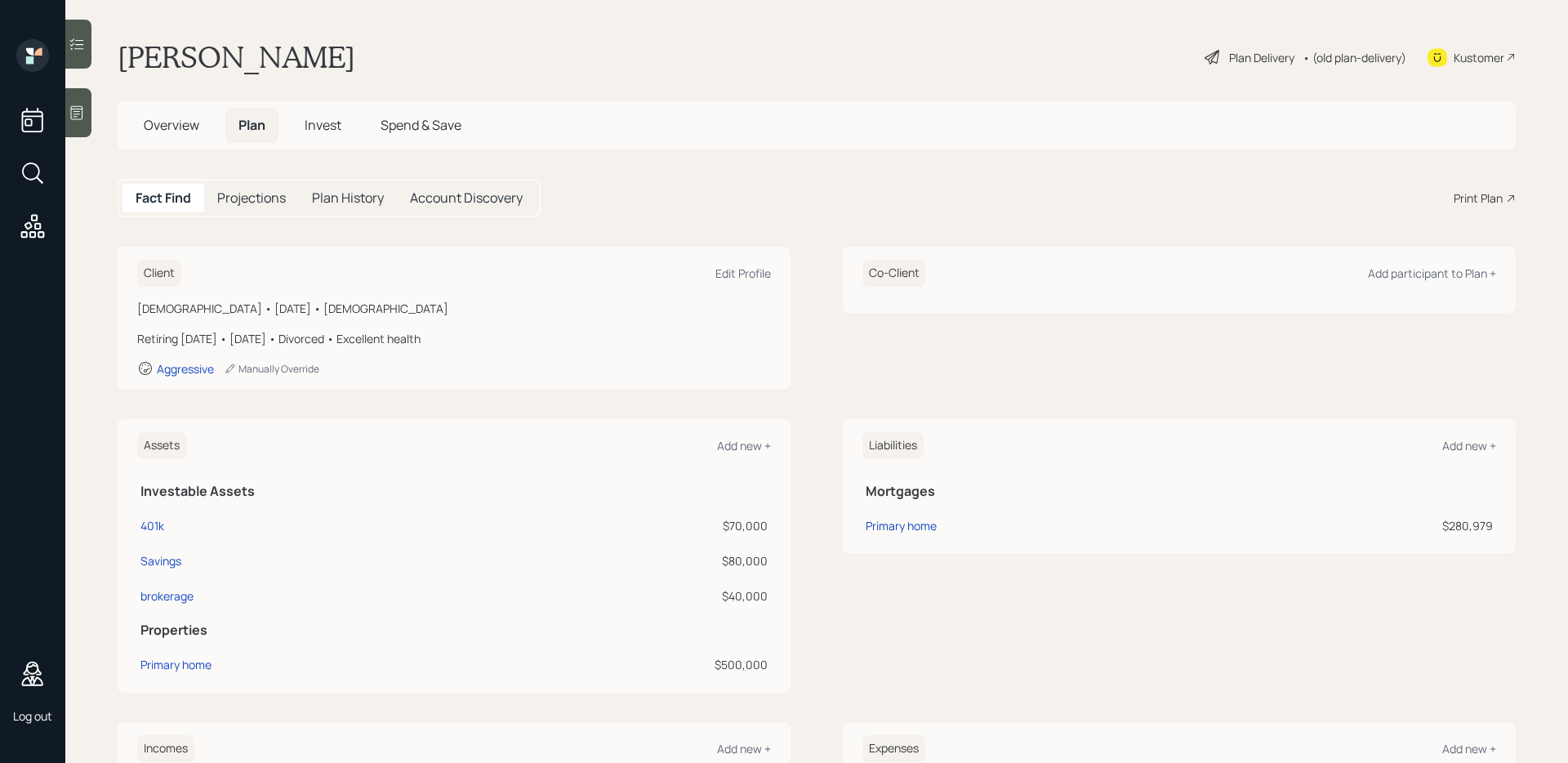
click at [318, 126] on span "Invest" at bounding box center [323, 125] width 37 height 18
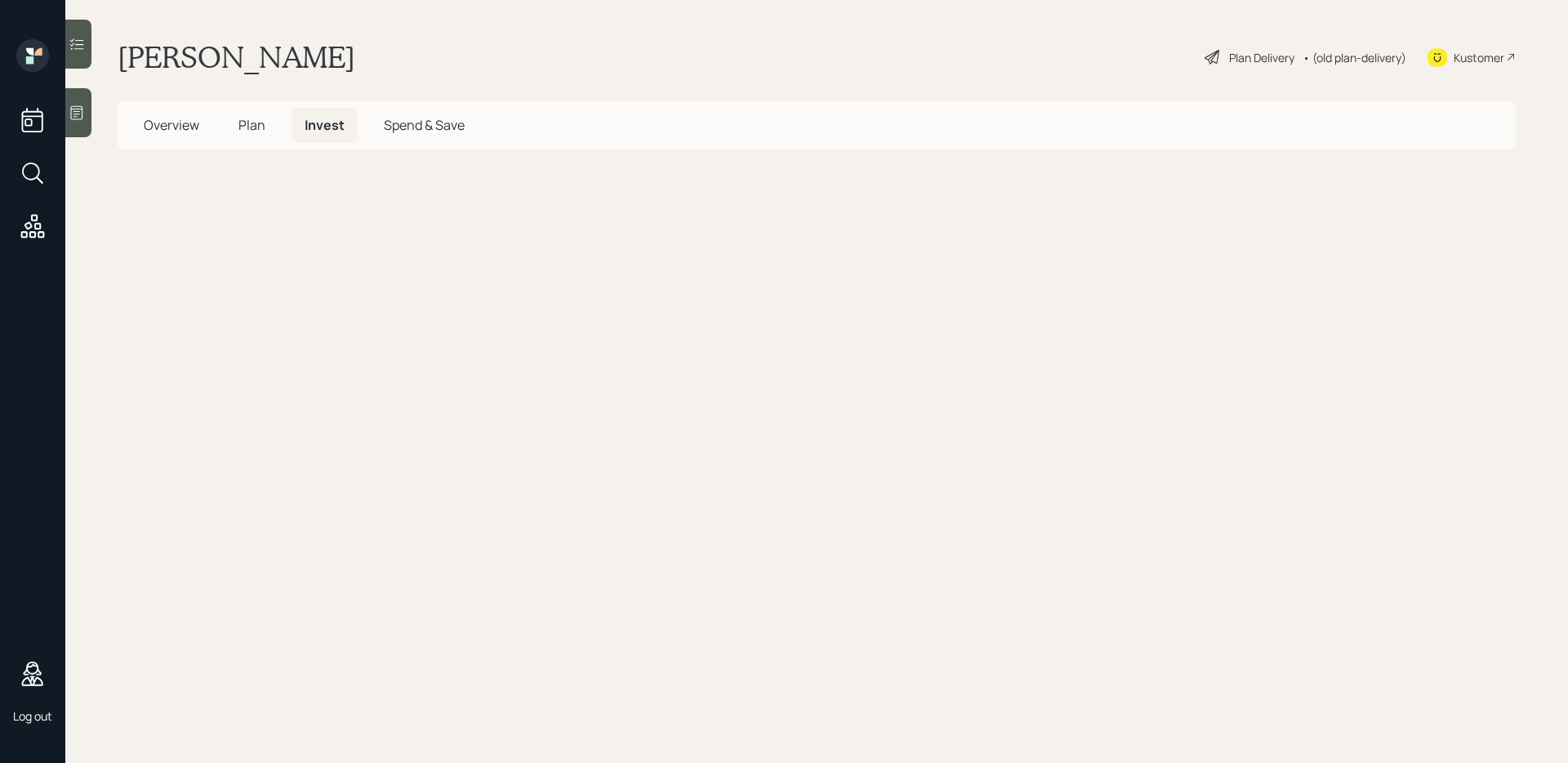
click at [257, 129] on span "Plan" at bounding box center [251, 125] width 27 height 18
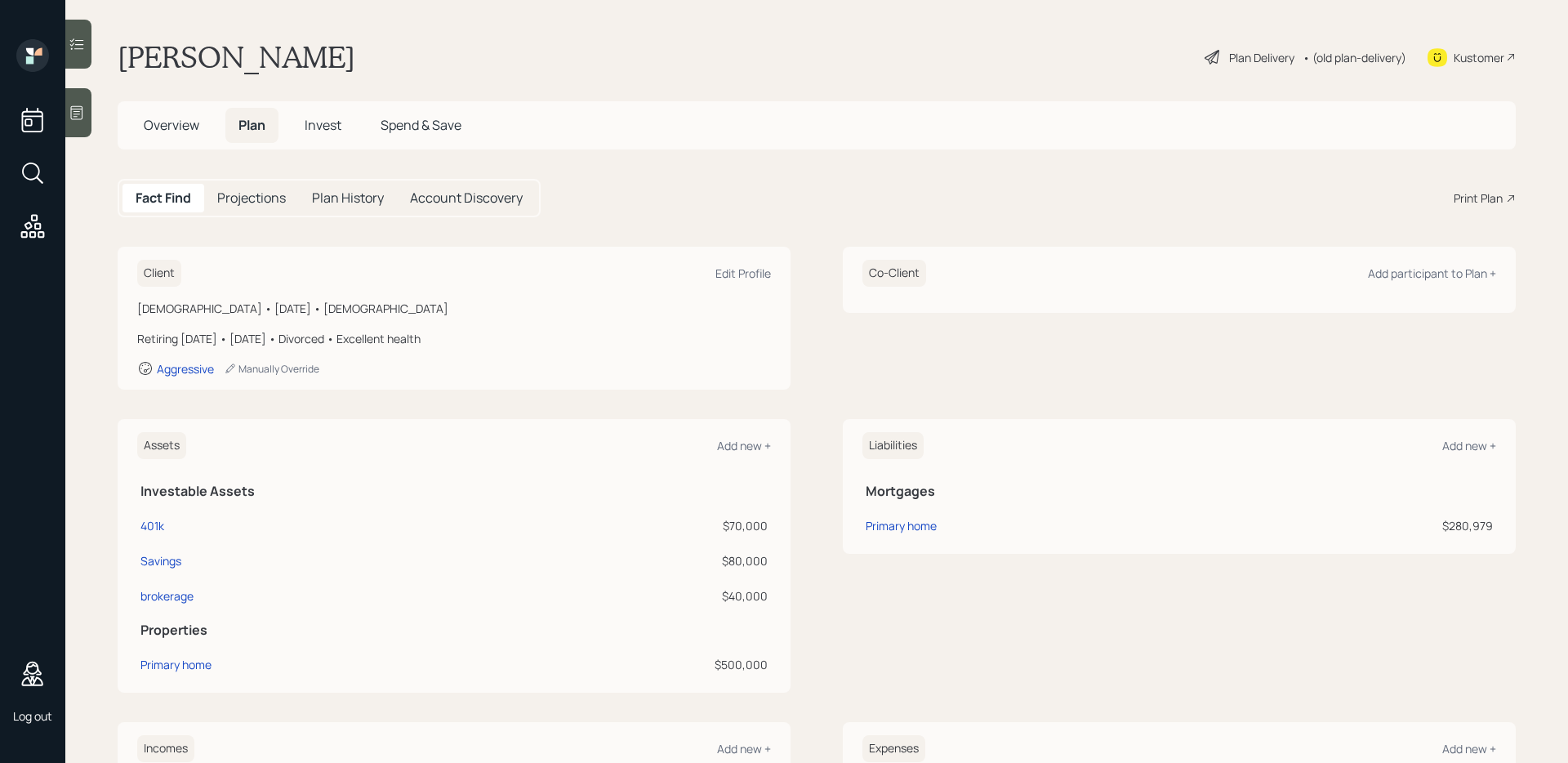
click at [275, 202] on h5 "Projections" at bounding box center [251, 198] width 69 height 16
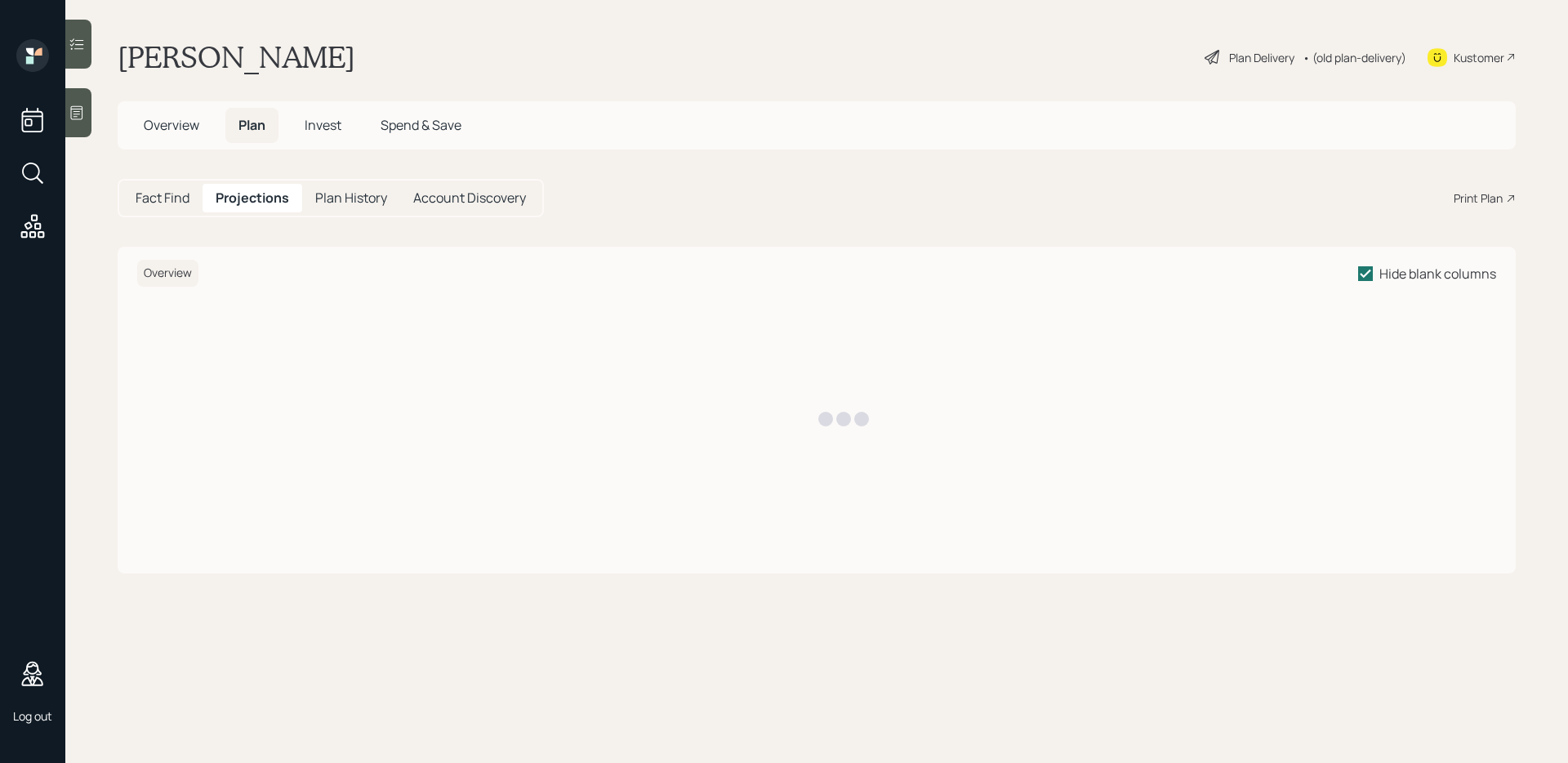
click at [1270, 52] on div "Plan Delivery" at bounding box center [1262, 57] width 66 height 17
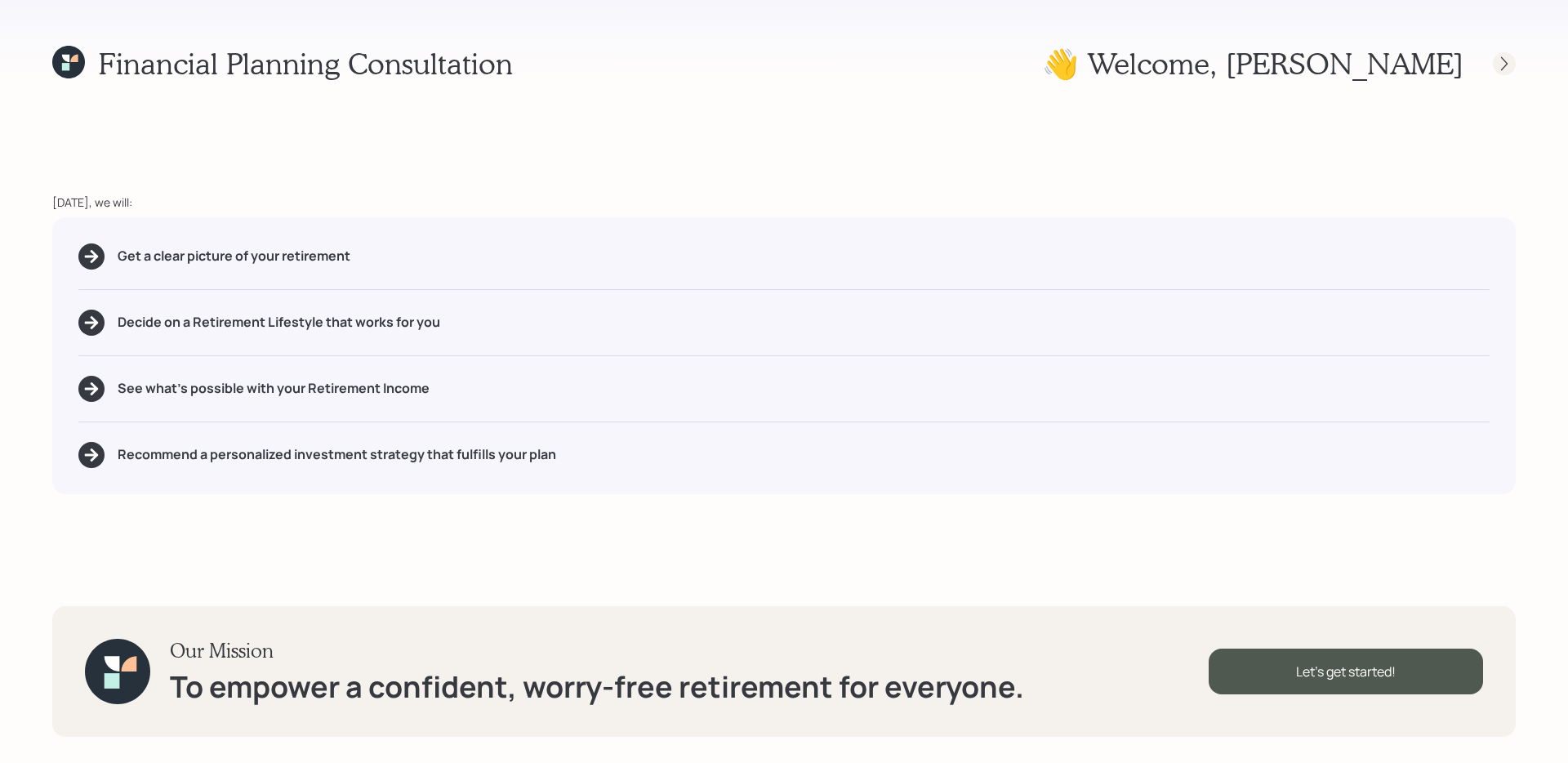
click at [1505, 67] on icon at bounding box center [1504, 64] width 16 height 16
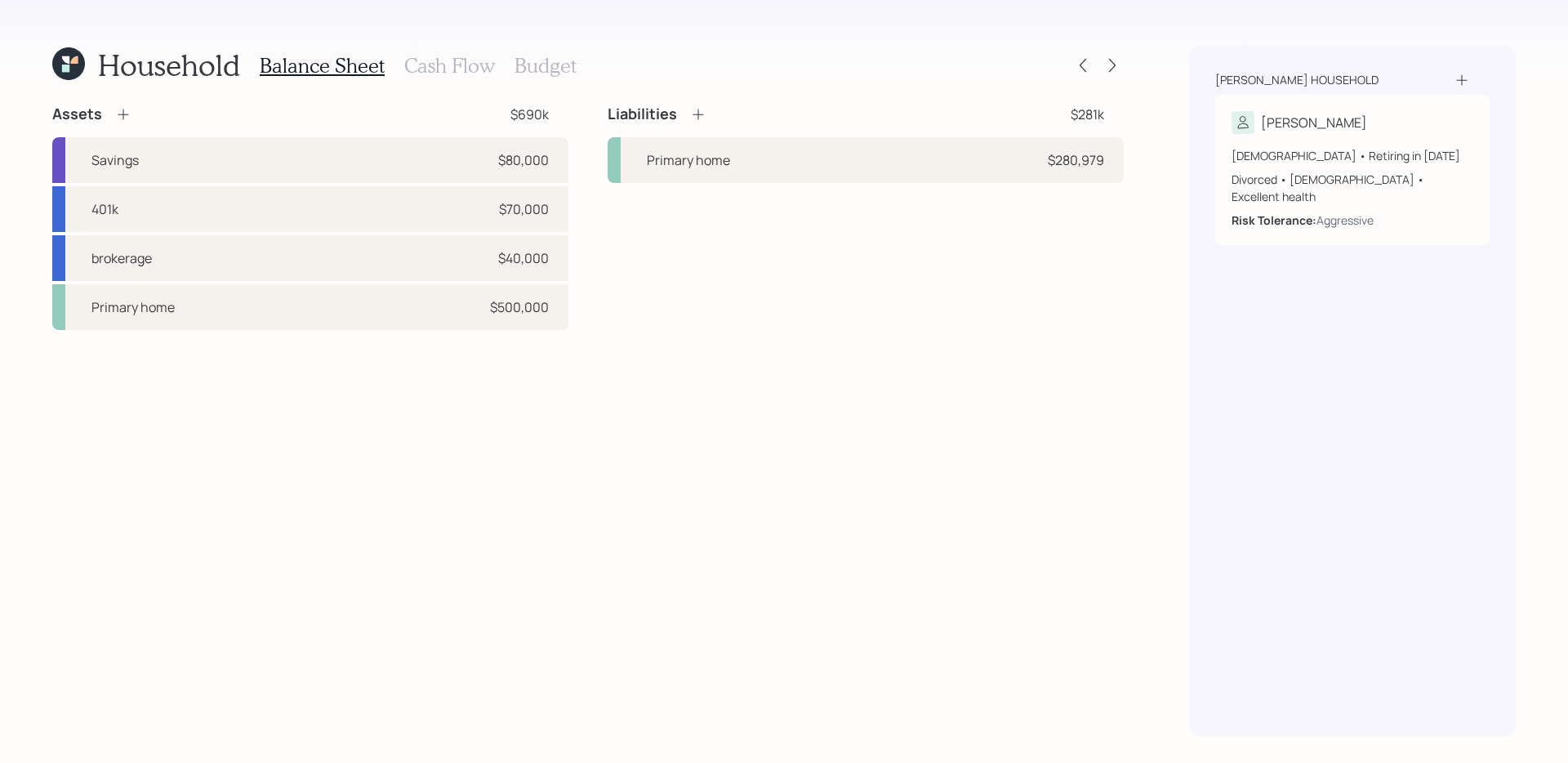
click at [445, 59] on h3 "Cash Flow" at bounding box center [450, 66] width 91 height 24
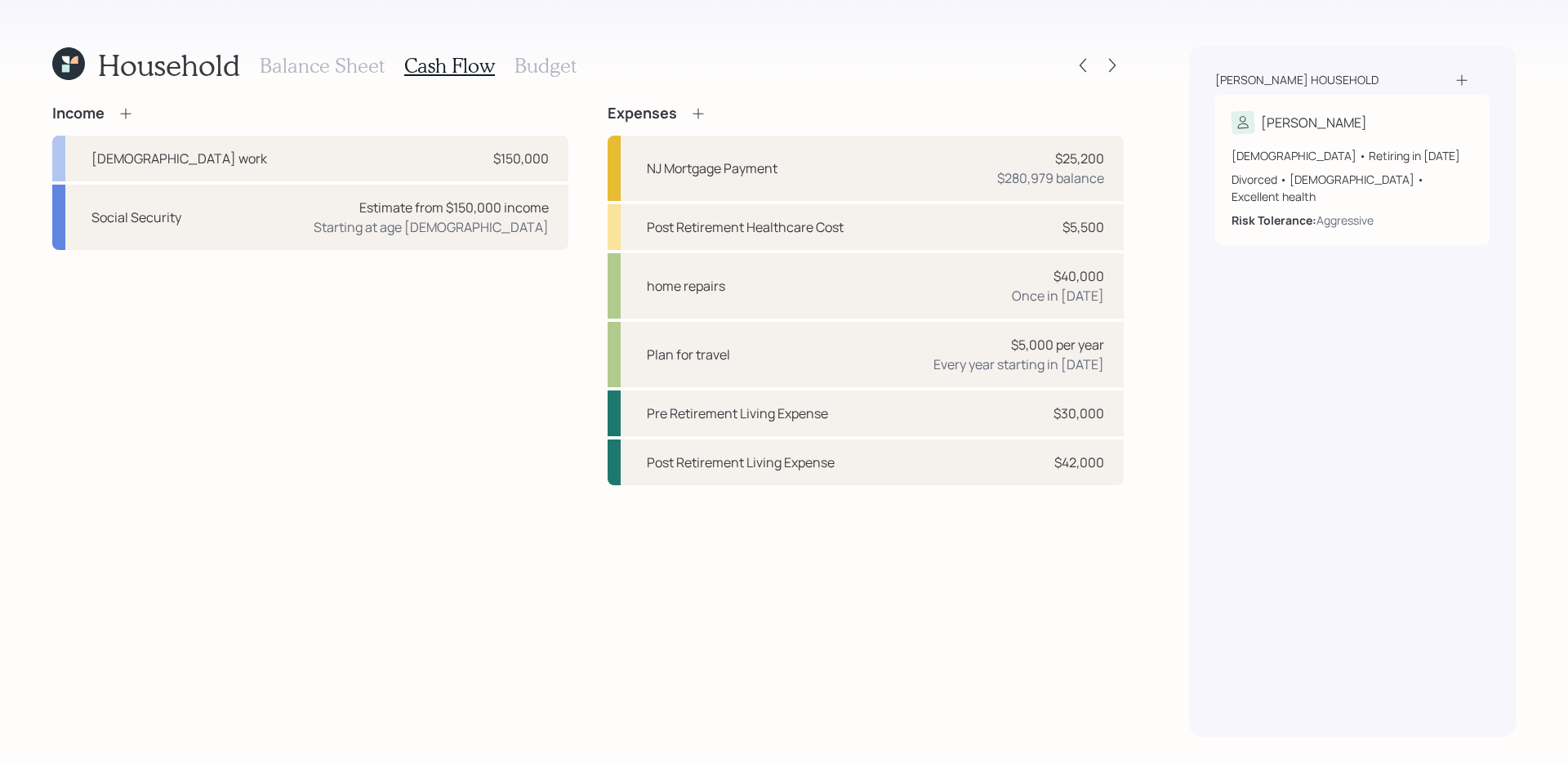
click at [568, 60] on h3 "Budget" at bounding box center [545, 66] width 62 height 24
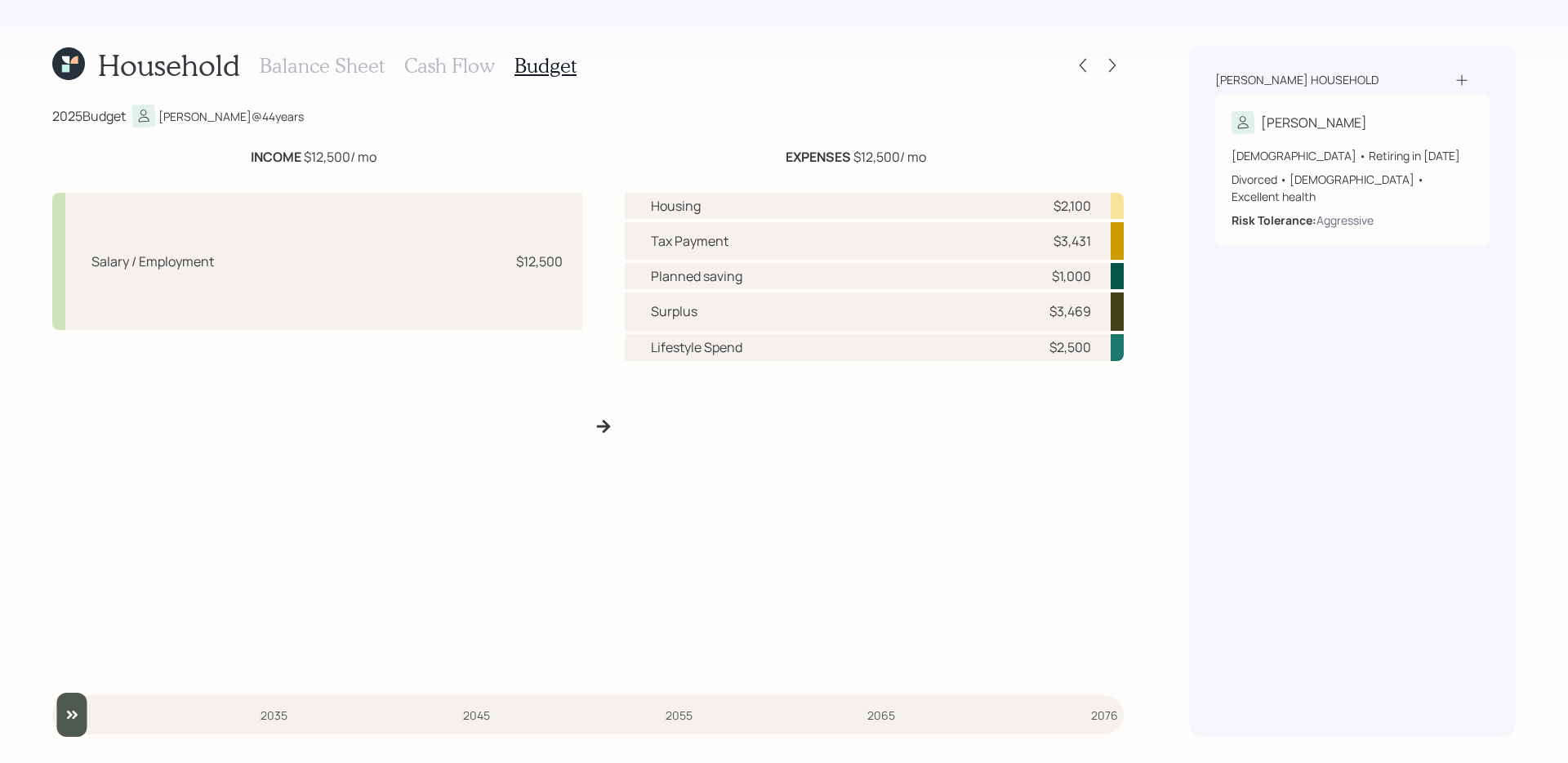
click at [447, 65] on h3 "Cash Flow" at bounding box center [450, 66] width 91 height 24
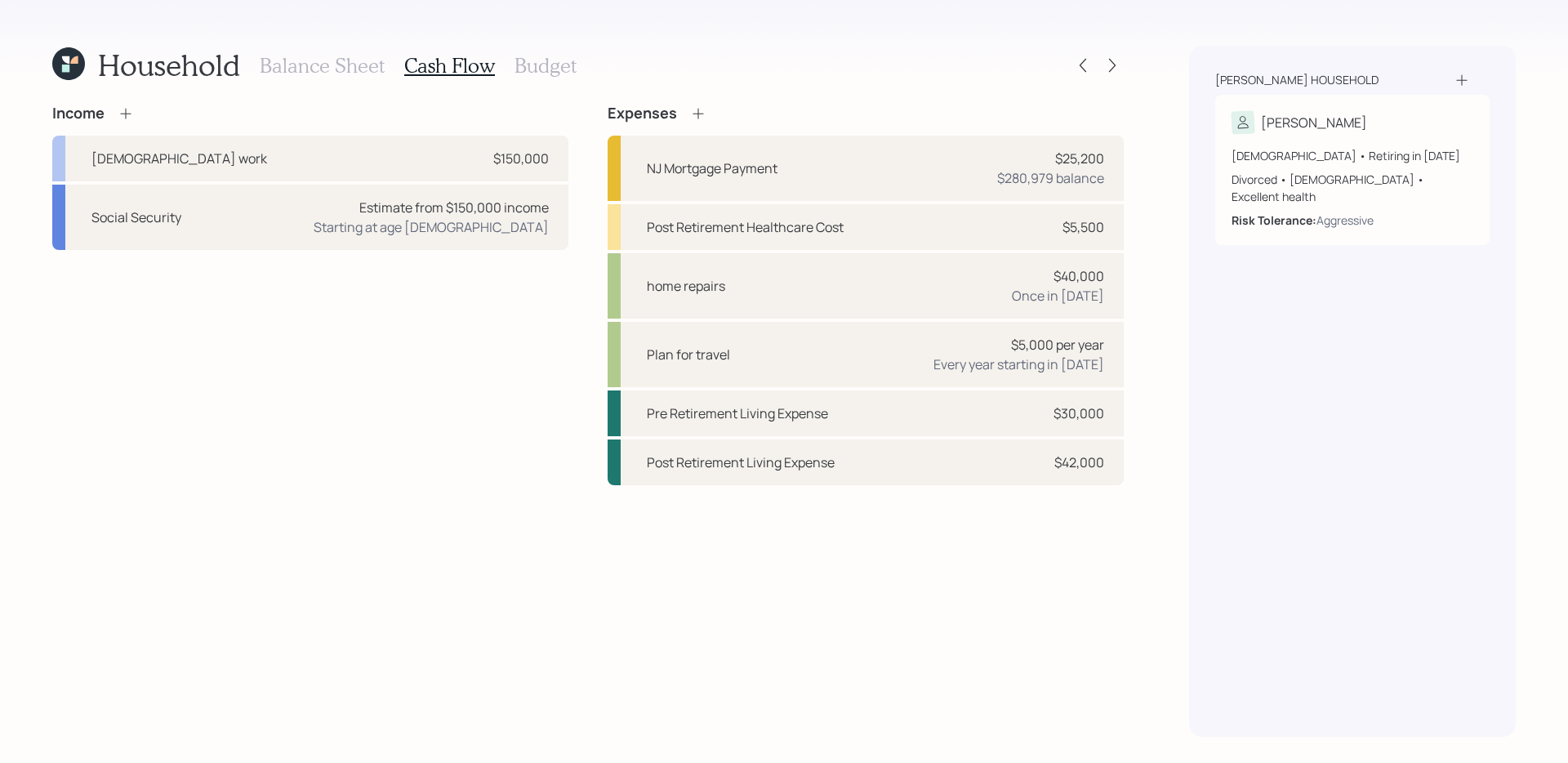
click at [356, 65] on h3 "Balance Sheet" at bounding box center [322, 66] width 125 height 24
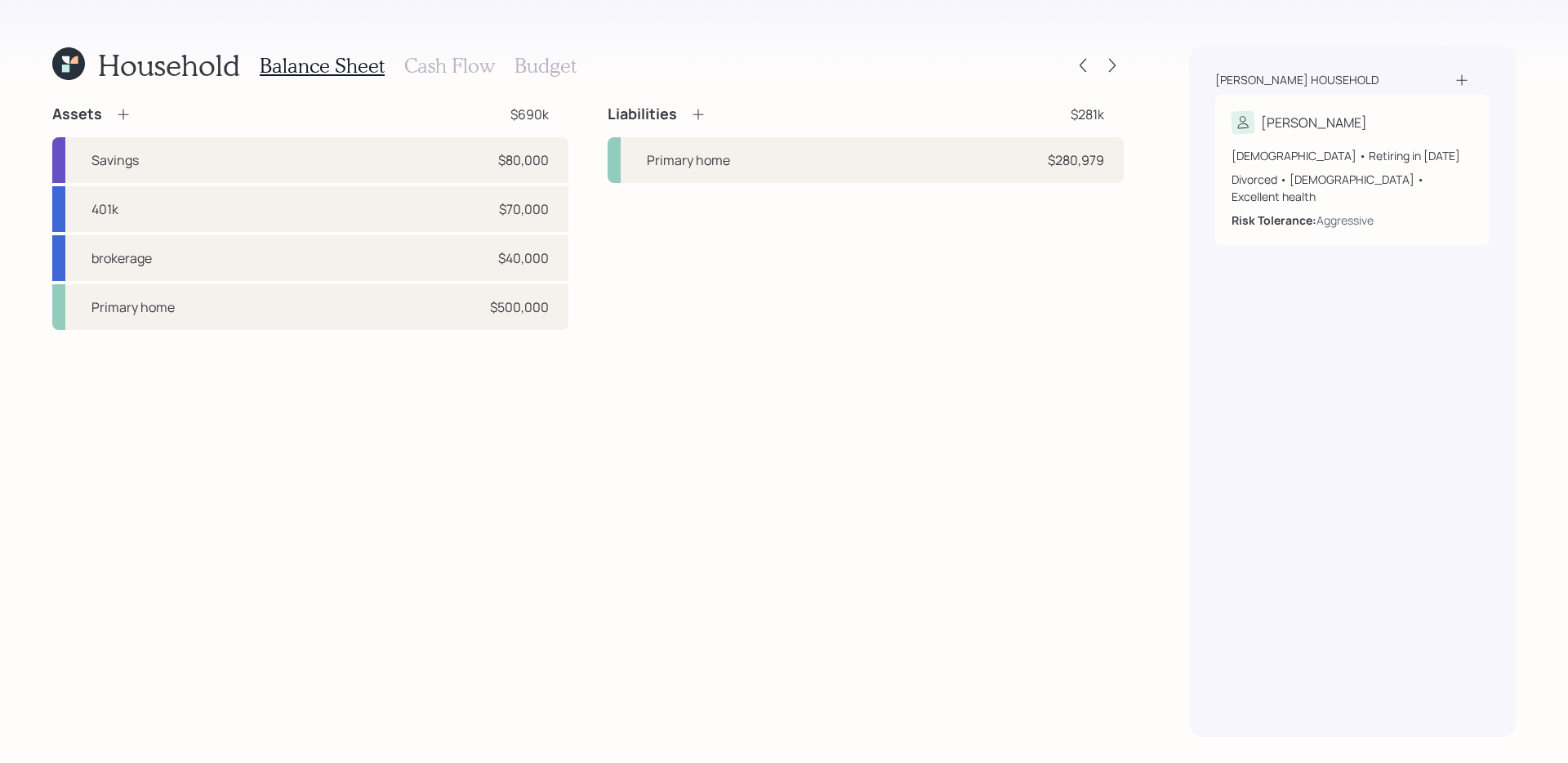
click at [441, 62] on h3 "Cash Flow" at bounding box center [450, 66] width 91 height 24
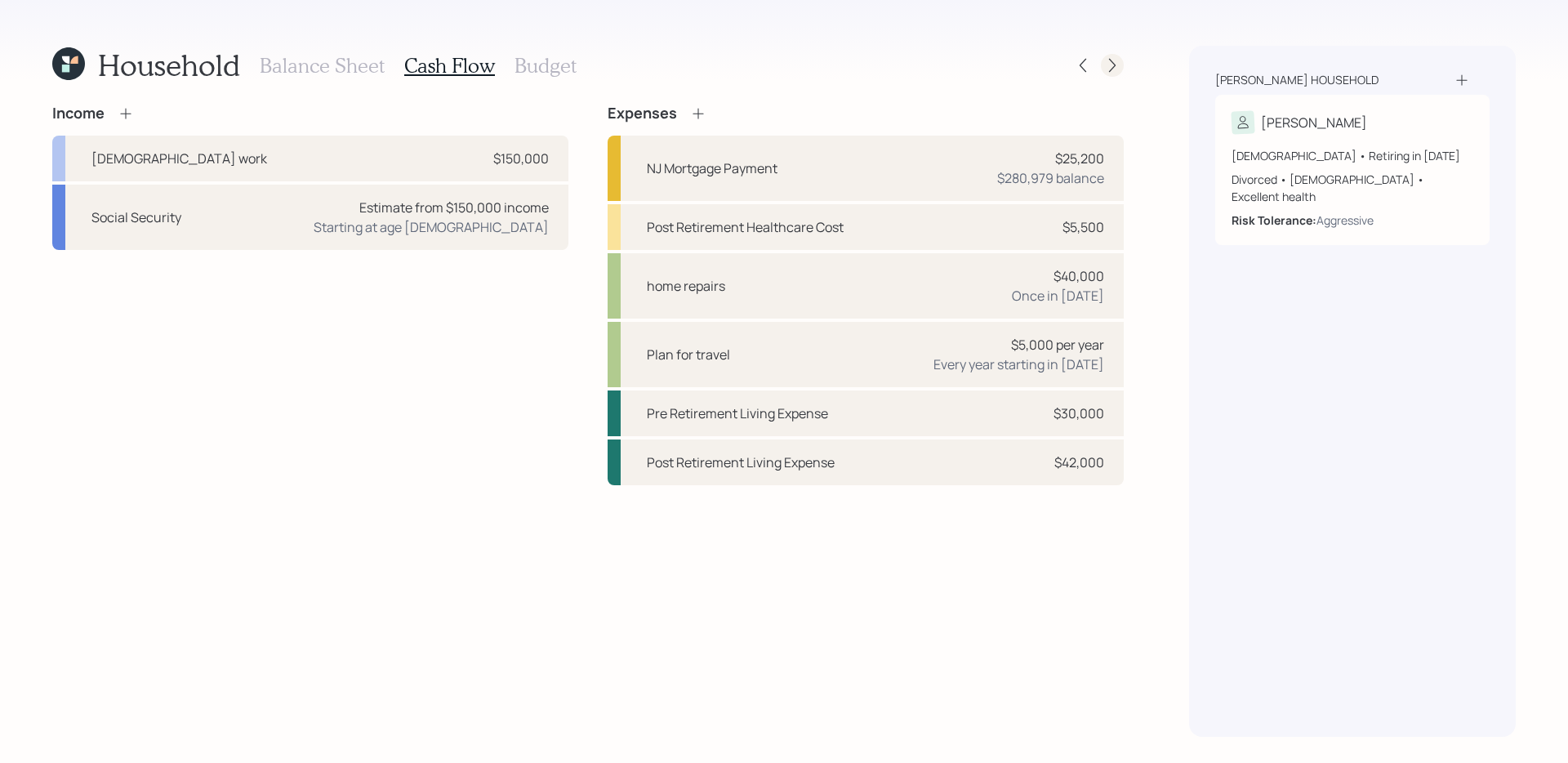
click at [1109, 66] on icon at bounding box center [1112, 65] width 16 height 16
